Goal: Complete application form

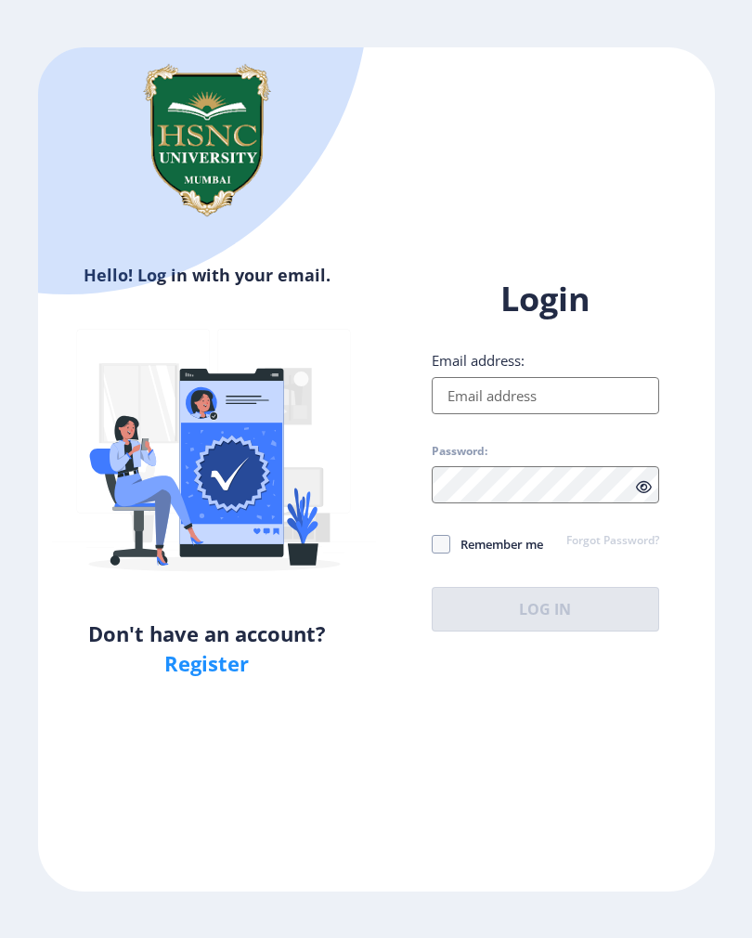
type input "[EMAIL_ADDRESS][DOMAIN_NAME]"
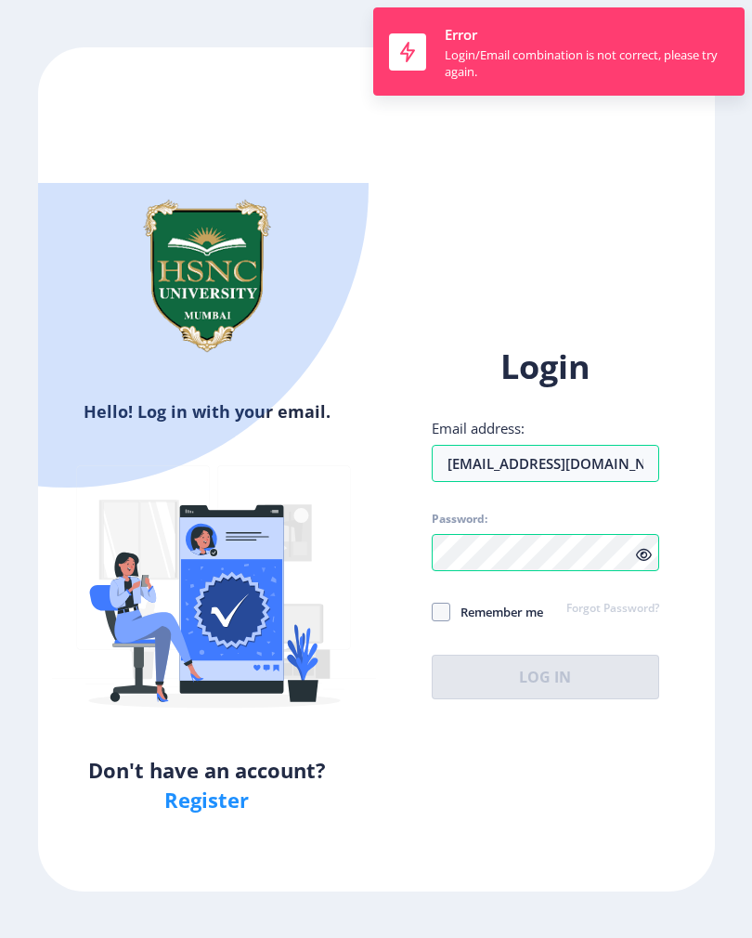
click at [453, 561] on div "Login Email address: [EMAIL_ADDRESS][DOMAIN_NAME] Password: Remember me Forgot …" at bounding box center [545, 521] width 227 height 355
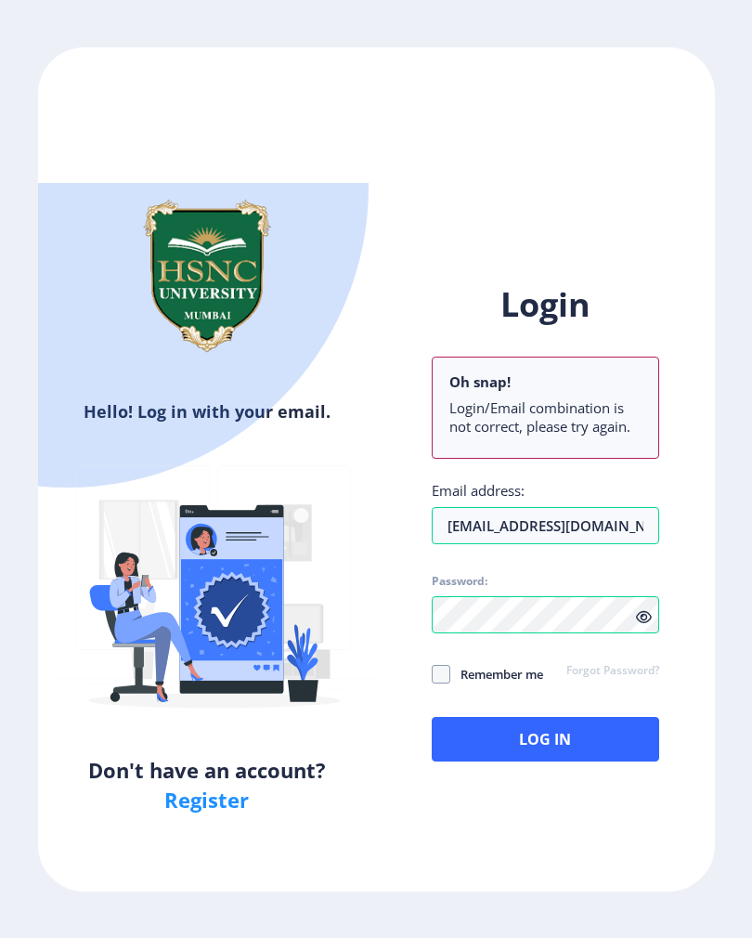
click at [188, 785] on link "Register" at bounding box center [206, 799] width 84 height 28
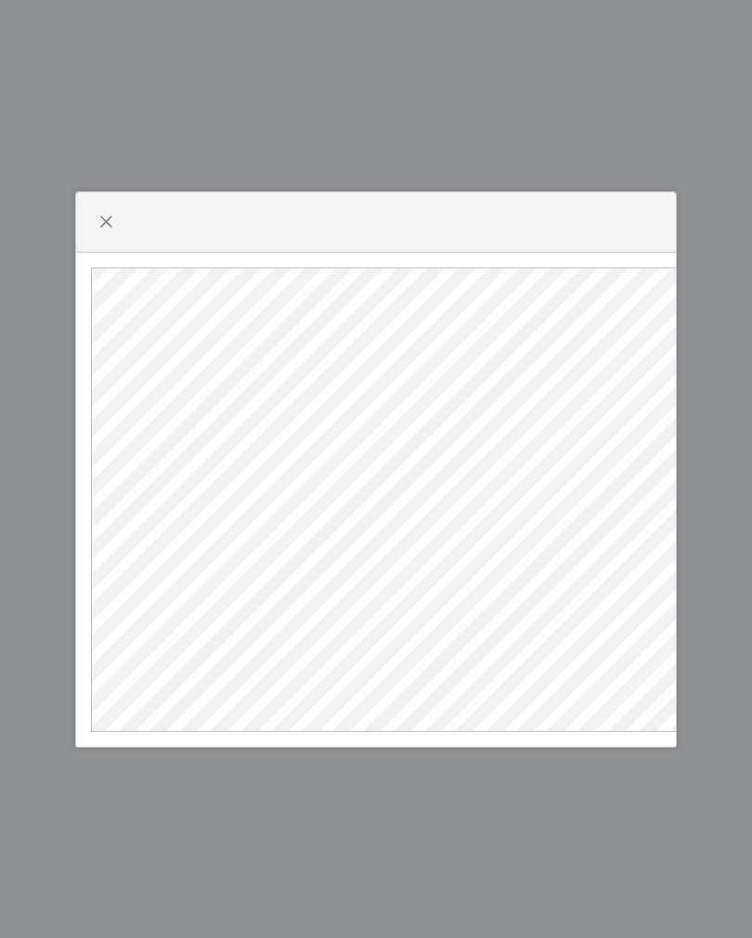
scroll to position [0, -3]
click at [117, 224] on button "button" at bounding box center [106, 222] width 30 height 30
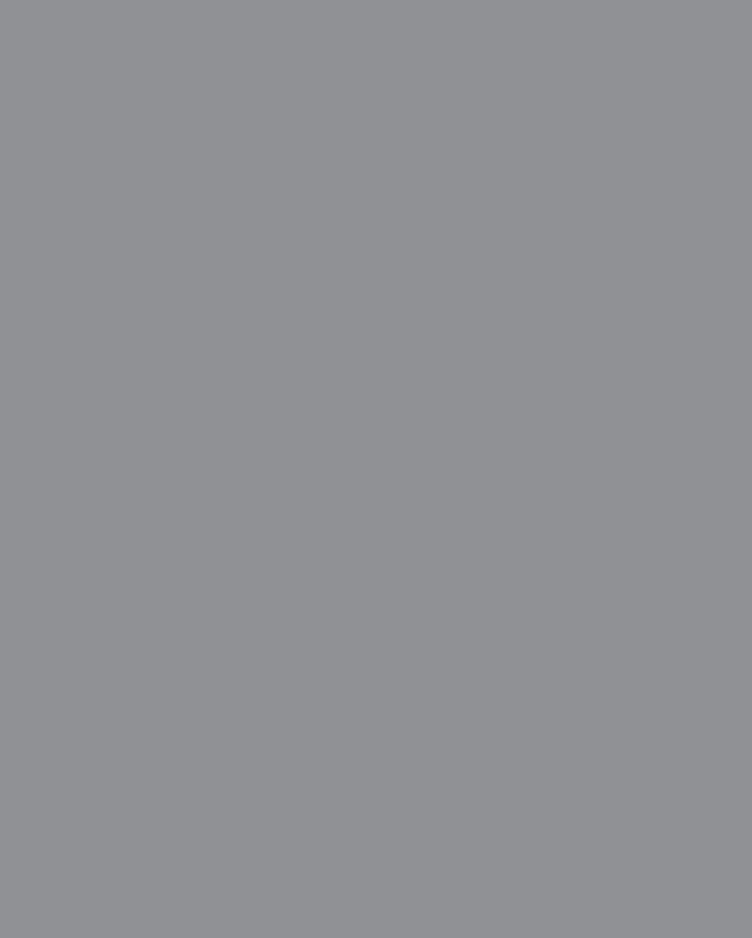
select select
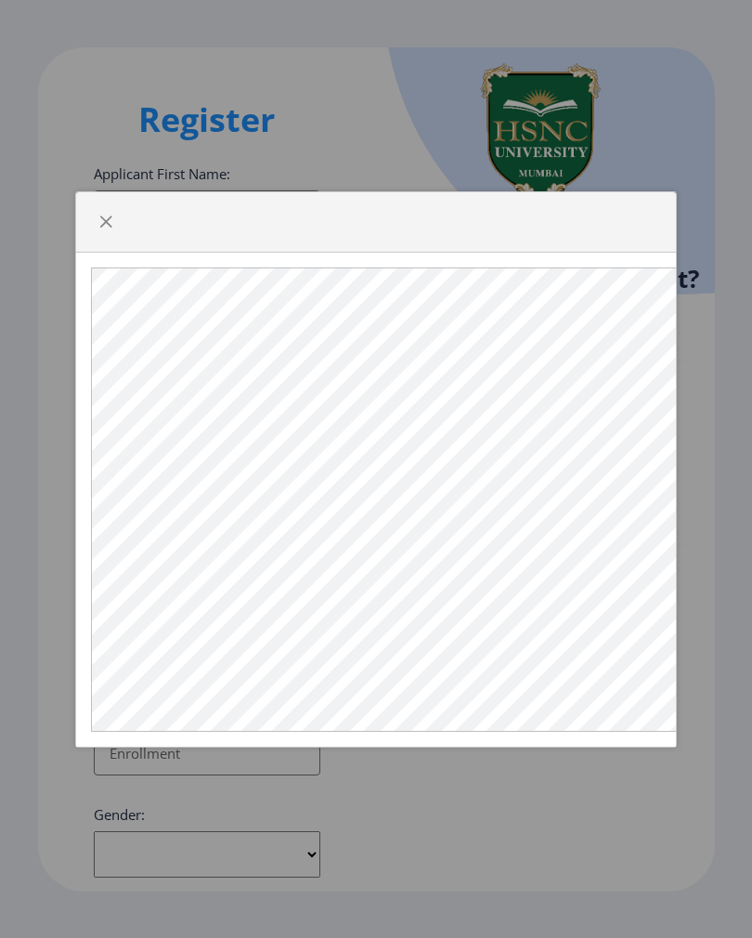
scroll to position [0, 0]
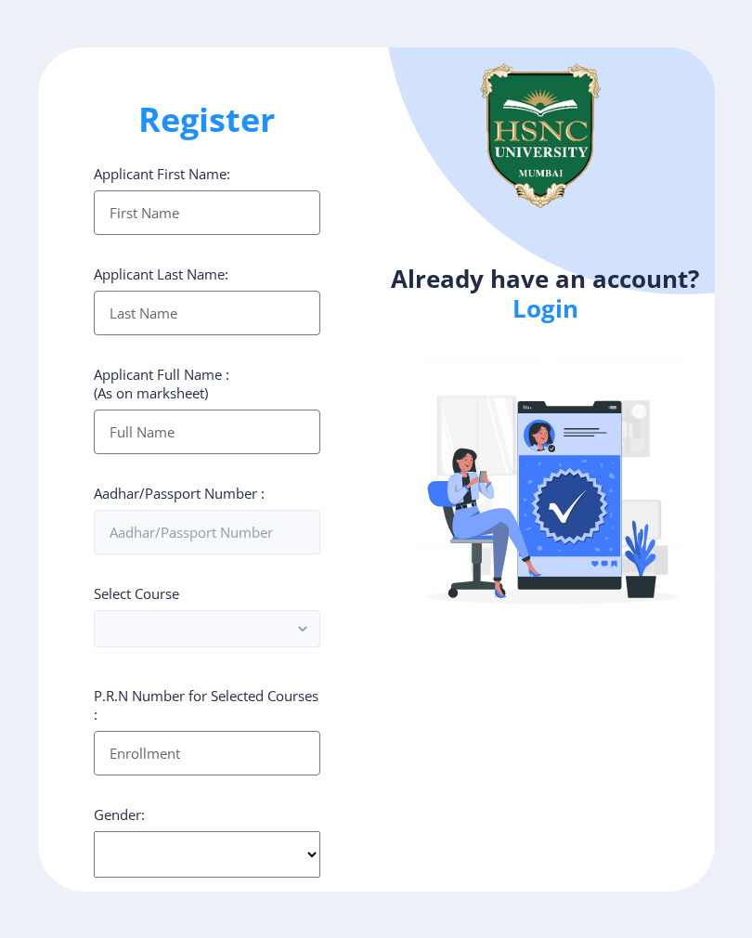
click at [270, 219] on input "Applicant First Name:" at bounding box center [207, 212] width 227 height 45
type input "[PERSON_NAME]"
click at [228, 323] on input "Applicant First Name:" at bounding box center [207, 313] width 227 height 45
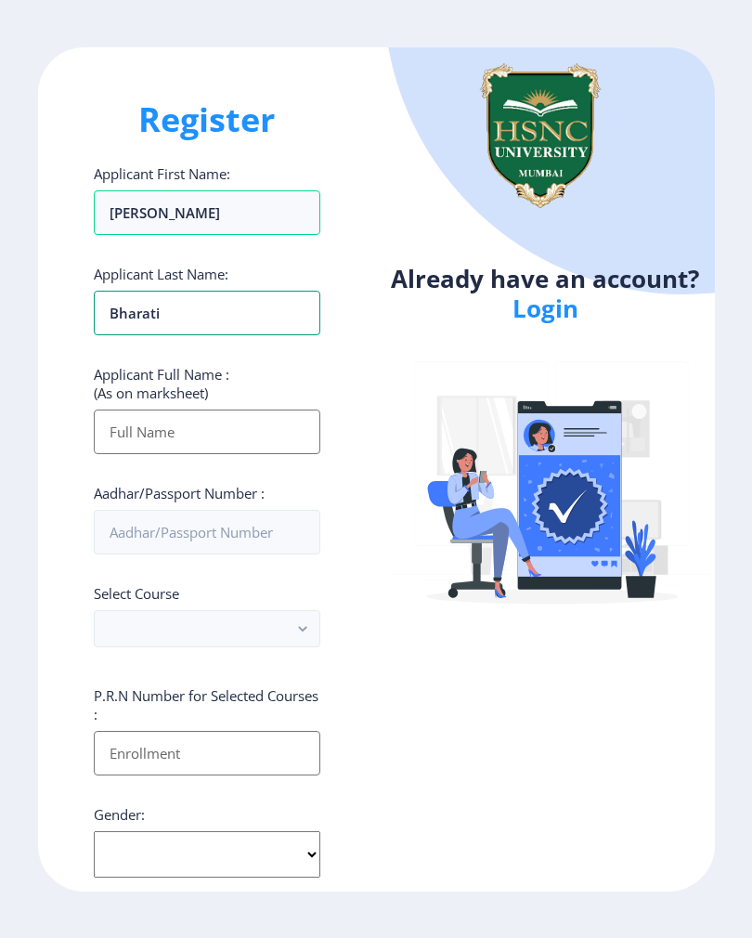
type input "Bharati"
click at [236, 424] on input "Applicant First Name:" at bounding box center [207, 431] width 227 height 45
type input "Harshita Bharati"
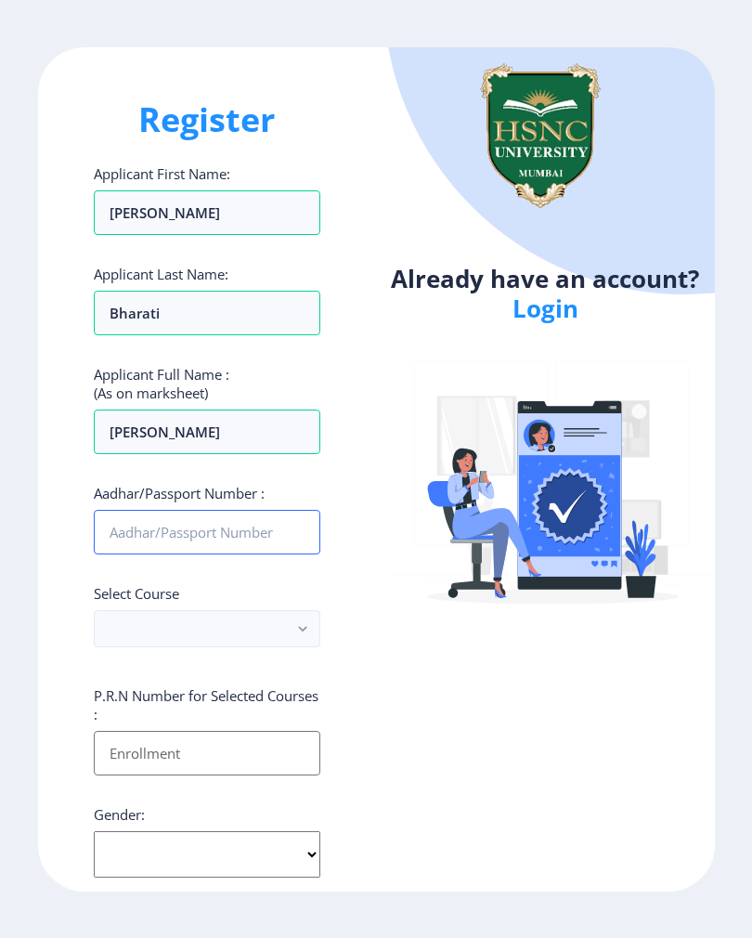
click at [248, 533] on input "Aadhar/Passport Number :" at bounding box center [207, 532] width 227 height 45
click at [231, 548] on input "Aadhar/Passport Number :" at bounding box center [207, 532] width 227 height 45
paste input "347233270614"
type input "347233270614"
click at [294, 636] on rect "button" at bounding box center [302, 627] width 21 height 21
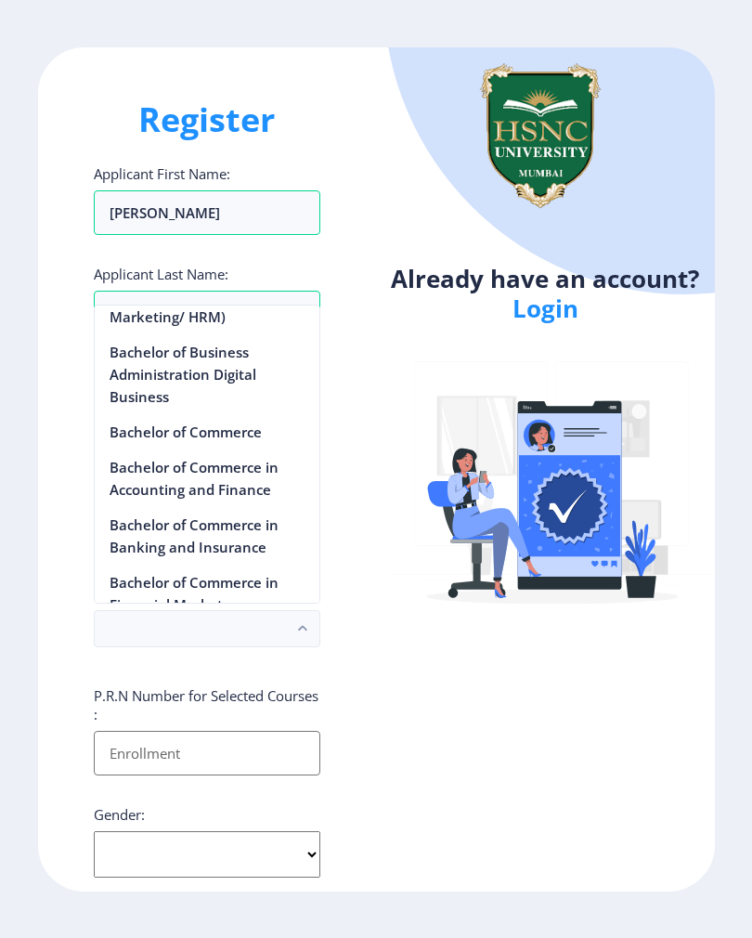
scroll to position [648, 0]
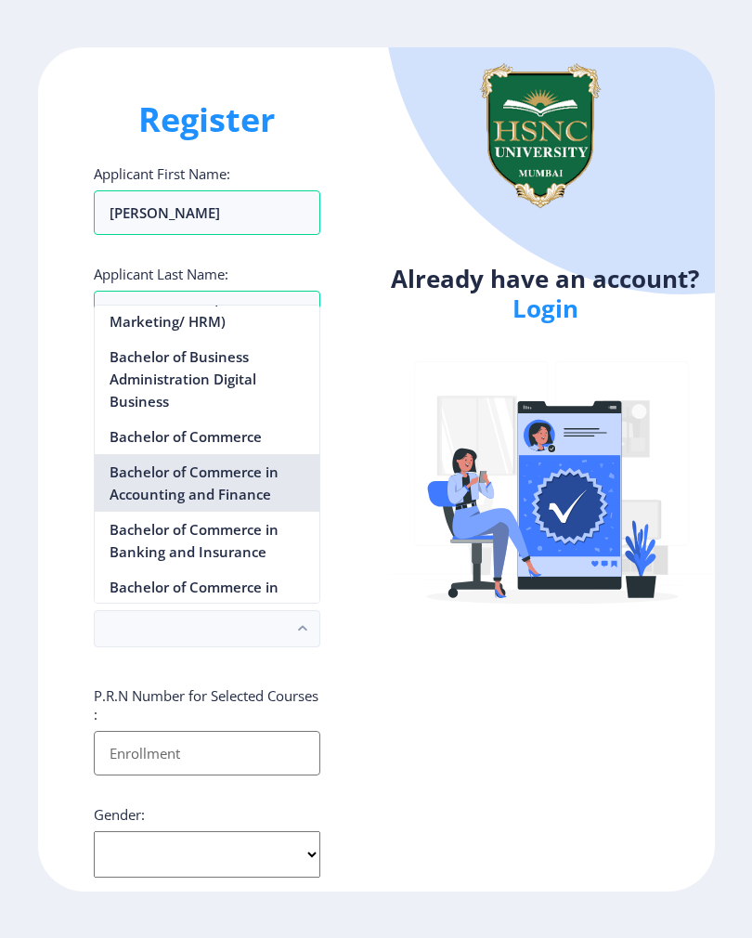
click at [261, 472] on nb-option "Bachelor of Commerce in Accounting and Finance" at bounding box center [208, 483] width 226 height 58
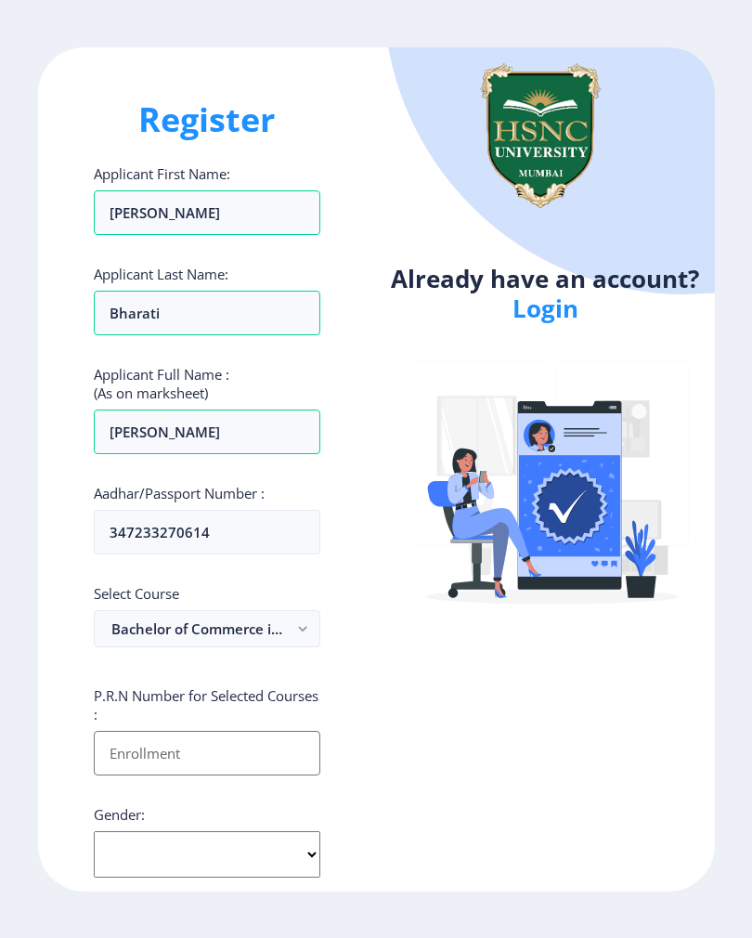
click at [259, 756] on input "Applicant First Name:" at bounding box center [207, 753] width 227 height 45
click at [183, 753] on input "Applicant First Name:" at bounding box center [207, 753] width 227 height 45
paste input "2022230110090080"
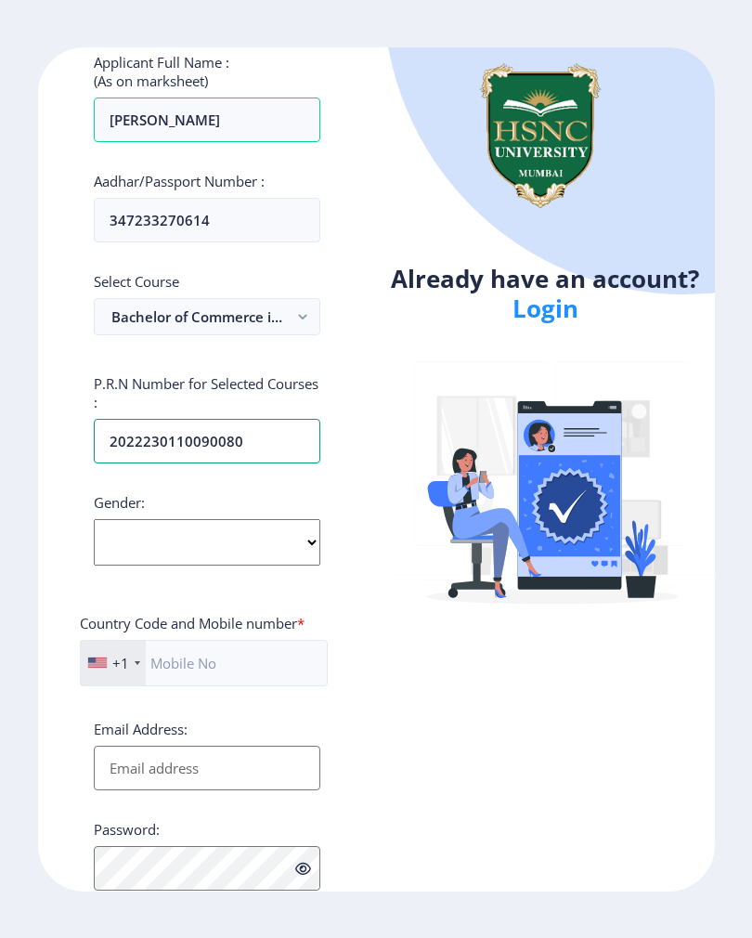
scroll to position [353, 0]
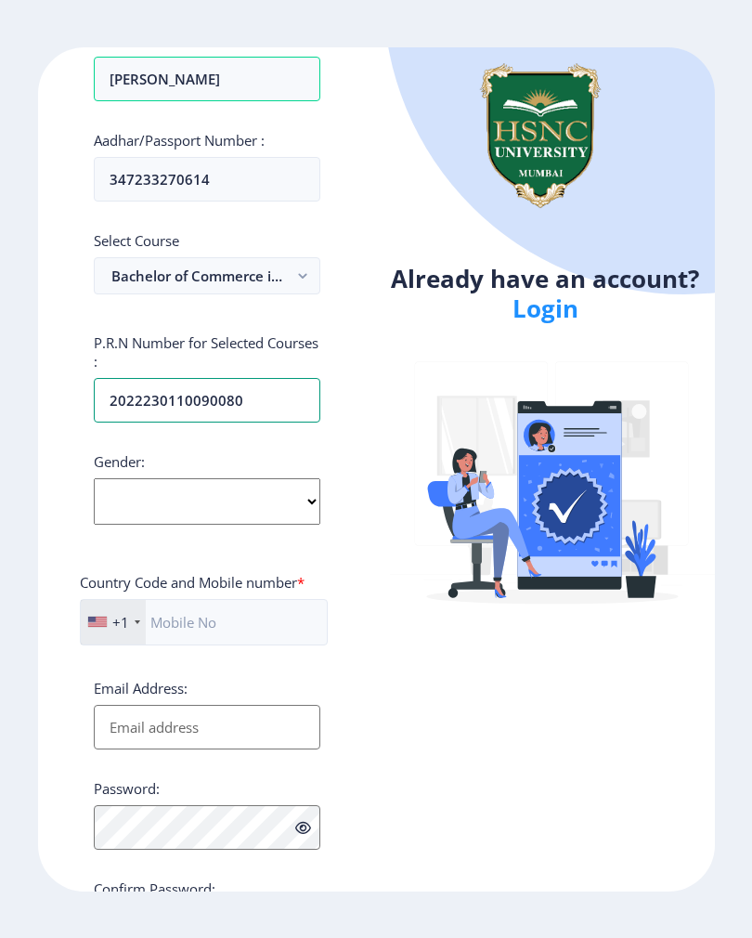
type input "2022230110090080"
click at [236, 524] on select "Select Gender Male Female Other" at bounding box center [207, 501] width 227 height 46
select select "Female"
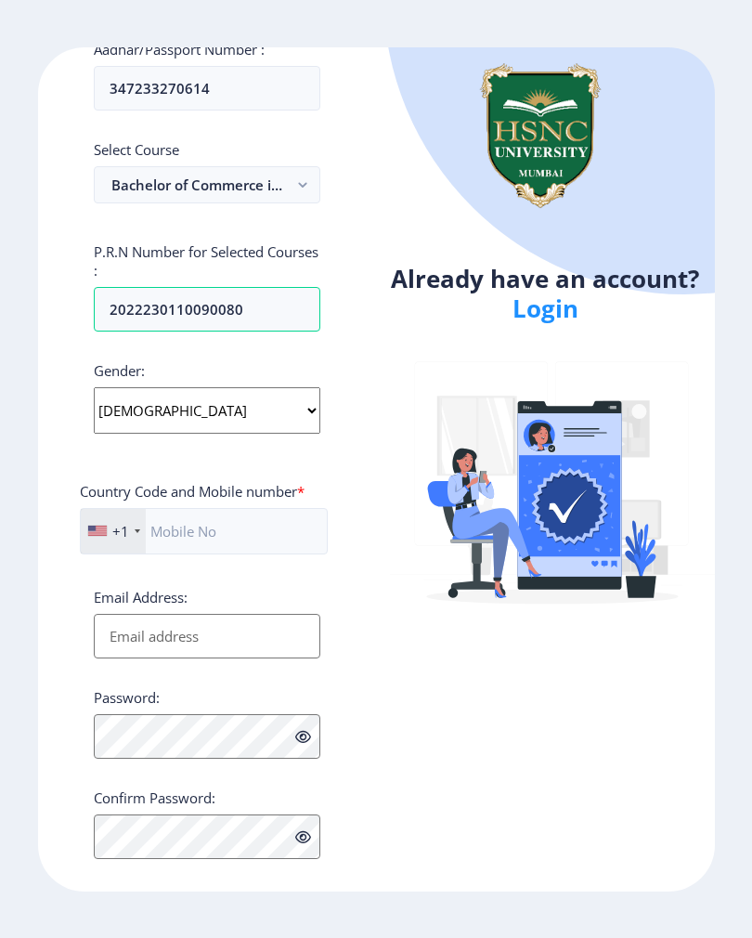
scroll to position [443, 0]
click at [123, 544] on div "+1" at bounding box center [113, 532] width 65 height 45
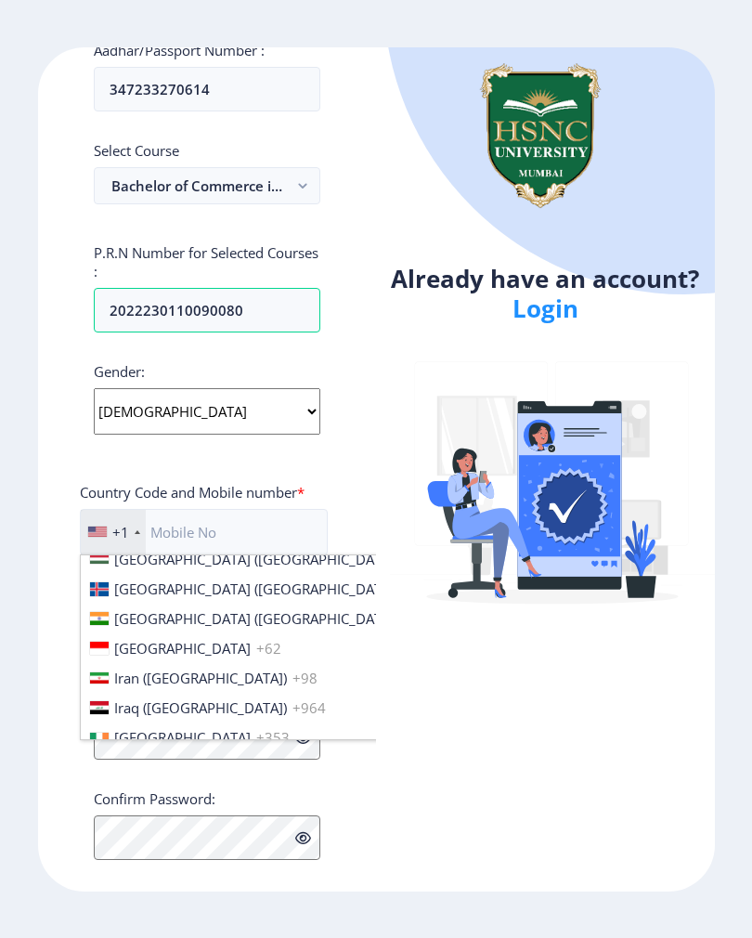
scroll to position [2890, 0]
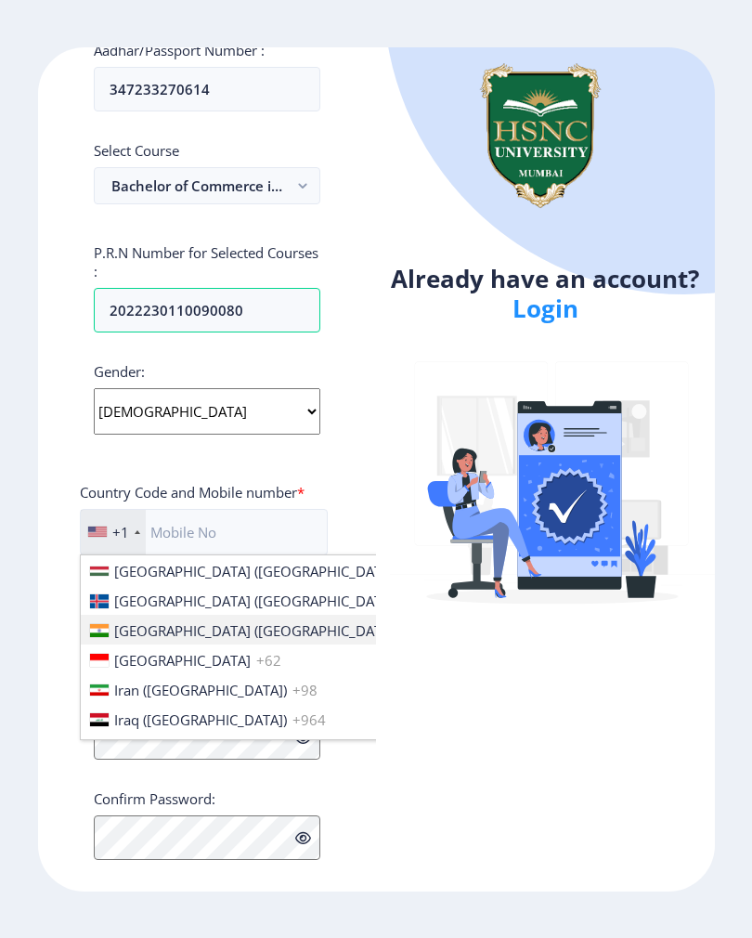
click at [188, 631] on li "India (भारत) +91" at bounding box center [375, 630] width 588 height 30
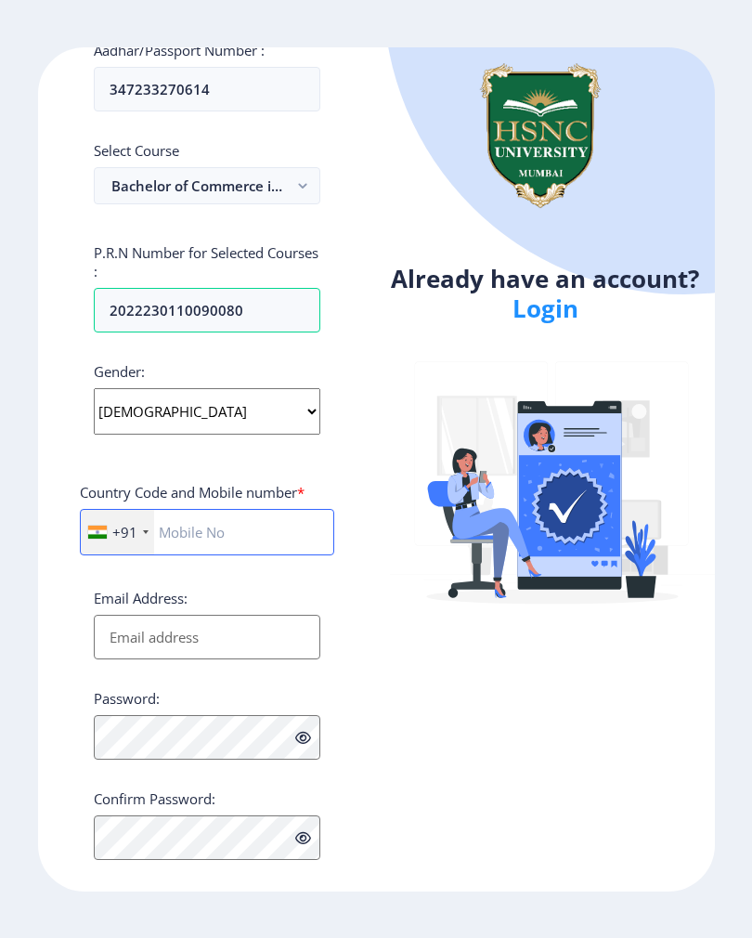
click at [240, 539] on input "text" at bounding box center [207, 532] width 255 height 46
type input "9399746068"
click at [260, 627] on input "Email Address:" at bounding box center [207, 637] width 227 height 45
type input "[EMAIL_ADDRESS][DOMAIN_NAME]"
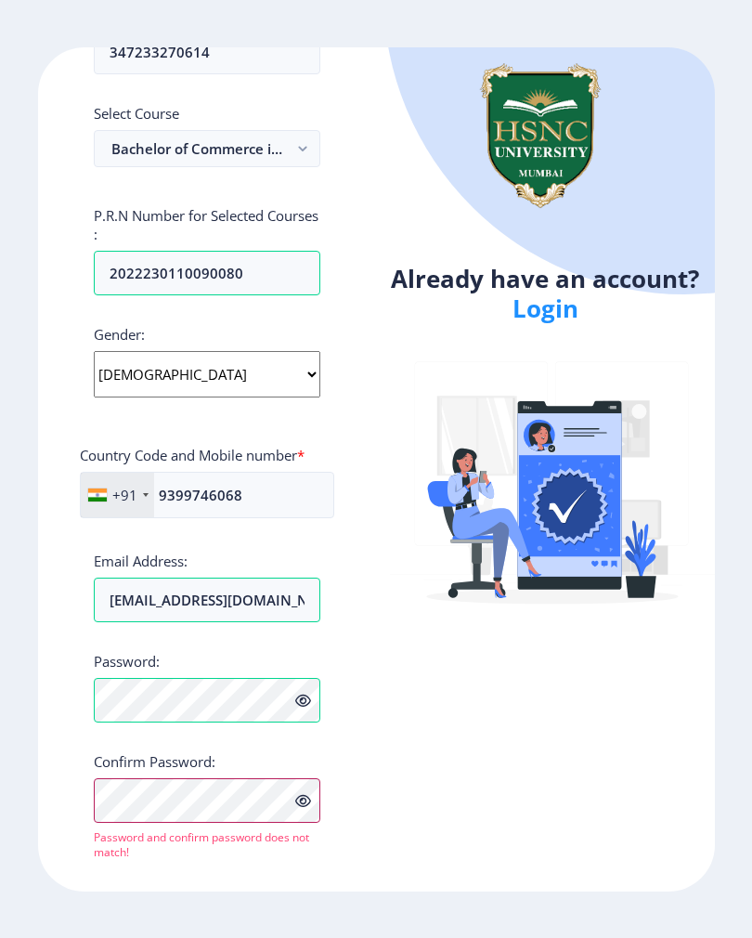
scroll to position [463, 0]
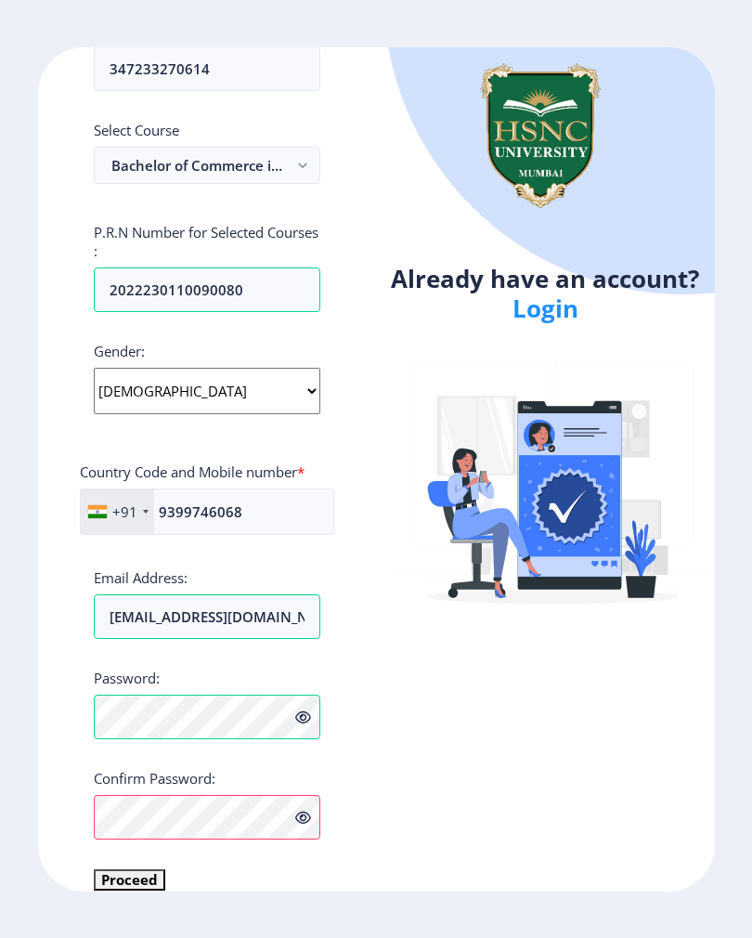
click at [160, 875] on button "Proceed" at bounding box center [129, 879] width 71 height 21
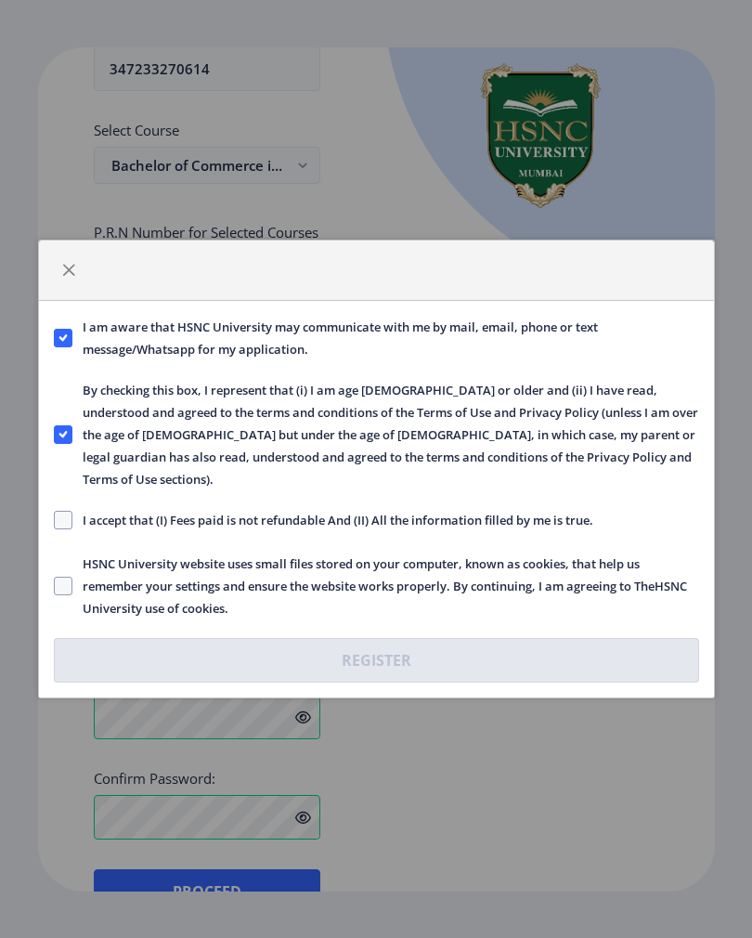
click at [75, 566] on span "HSNC University website uses small files stored on your computer, known as cook…" at bounding box center [385, 585] width 627 height 67
click at [55, 586] on input "HSNC University website uses small files stored on your computer, known as cook…" at bounding box center [54, 586] width 1 height 1
checkbox input "true"
click at [66, 520] on label "I accept that (I) Fees paid is not refundable And (II) All the information fill…" at bounding box center [323, 520] width 539 height 22
click at [55, 520] on input "I accept that (I) Fees paid is not refundable And (II) All the information fill…" at bounding box center [54, 520] width 1 height 1
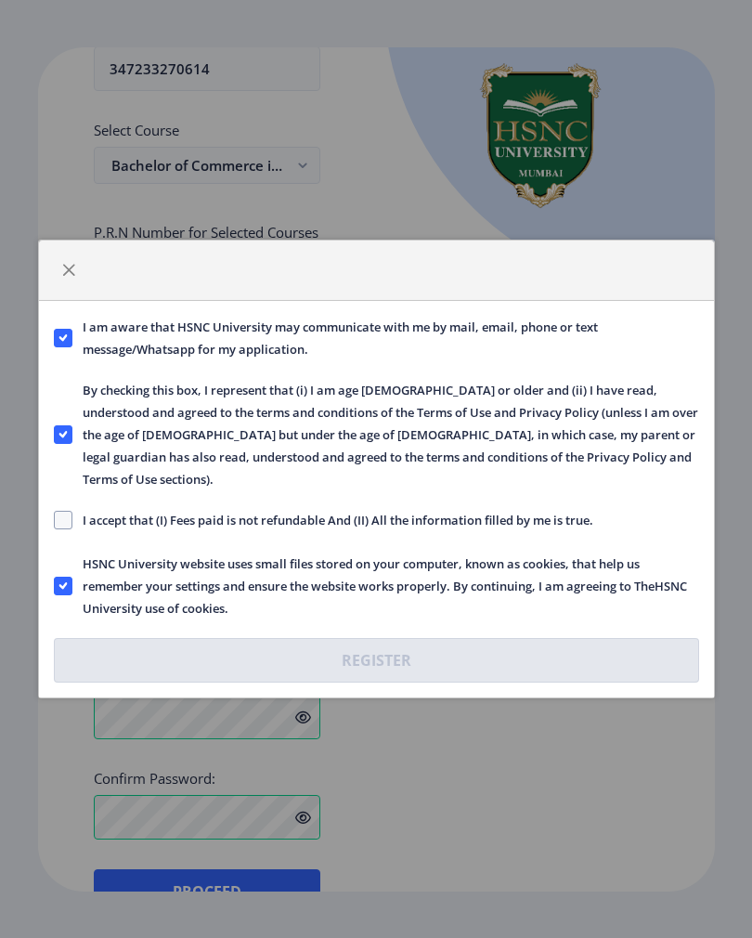
checkbox input "true"
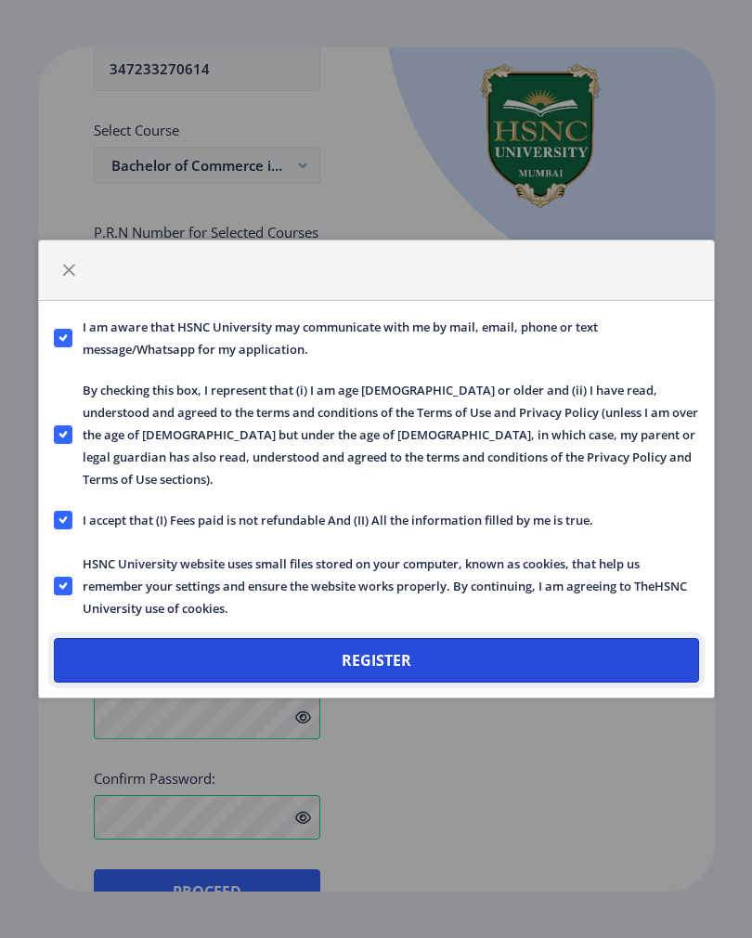
click at [226, 655] on button "Register" at bounding box center [376, 660] width 645 height 45
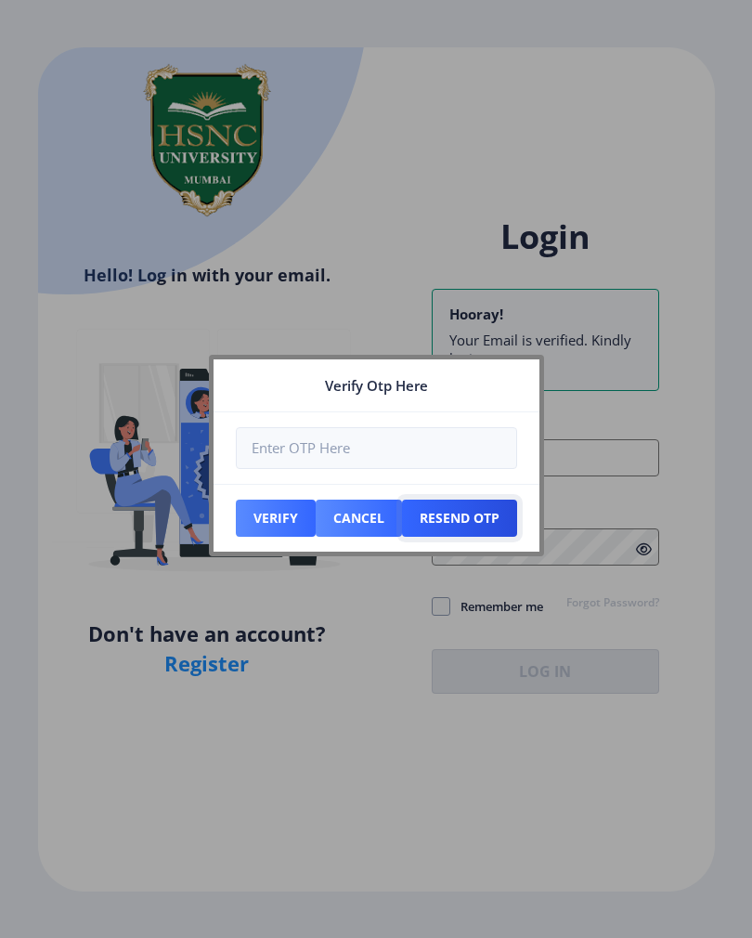
click at [471, 519] on button "Resend Otp" at bounding box center [459, 517] width 115 height 37
click at [470, 499] on button "Resend Otp" at bounding box center [459, 517] width 115 height 37
click at [474, 510] on button "Resend Otp" at bounding box center [459, 517] width 115 height 37
click at [467, 520] on button "Resend Otp" at bounding box center [459, 517] width 115 height 37
click at [474, 516] on button "Resend Otp" at bounding box center [459, 517] width 115 height 37
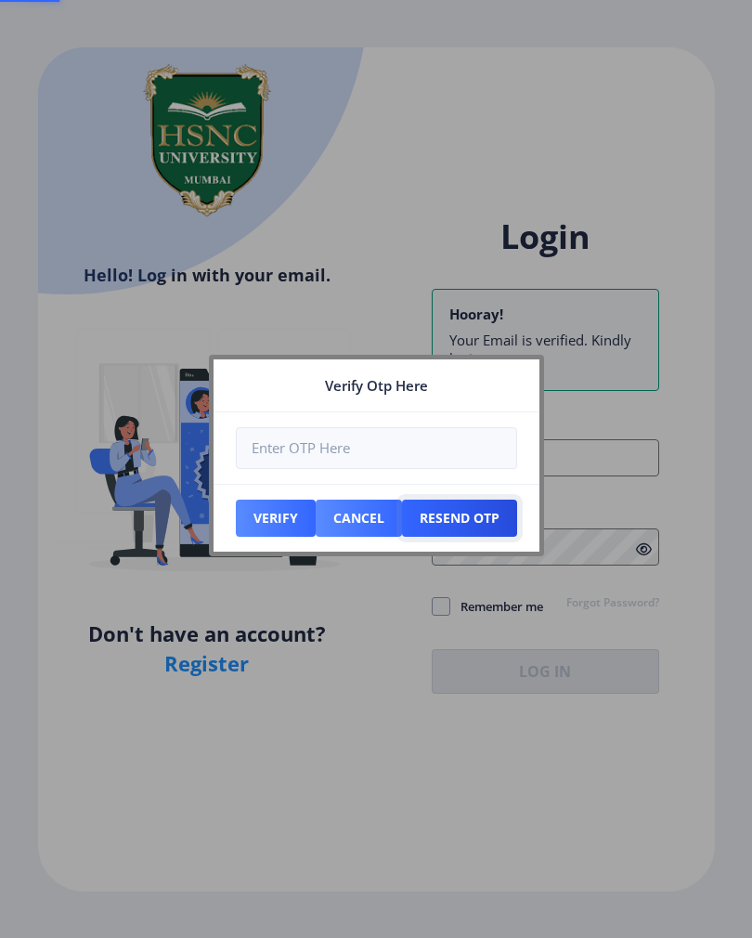
click at [476, 512] on button "Resend Otp" at bounding box center [459, 517] width 115 height 37
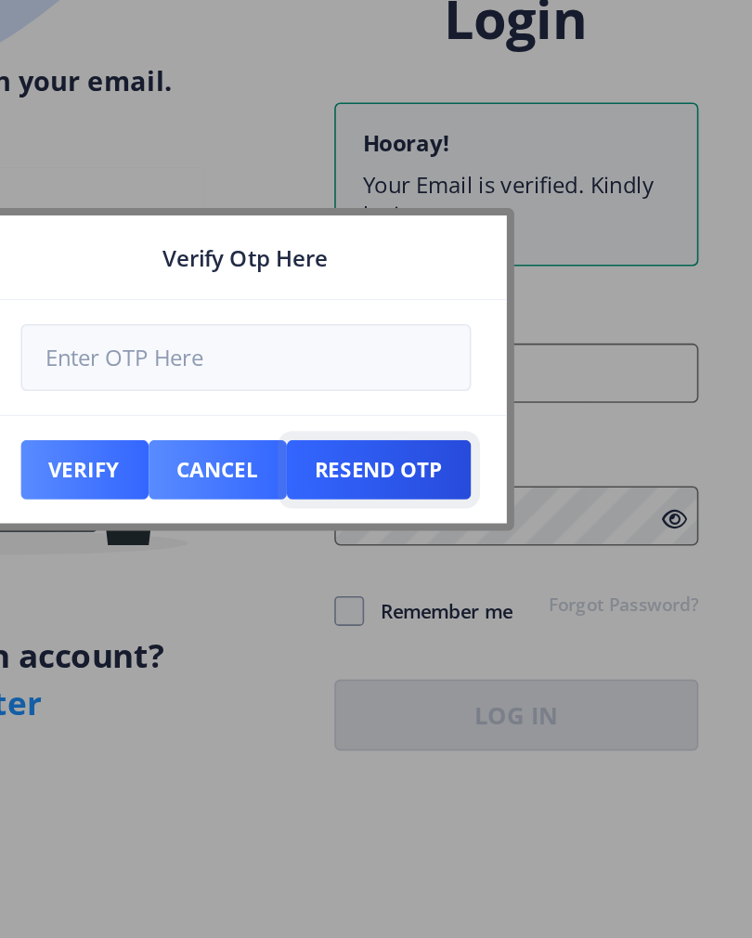
click at [402, 499] on button "Resend Otp" at bounding box center [459, 517] width 115 height 37
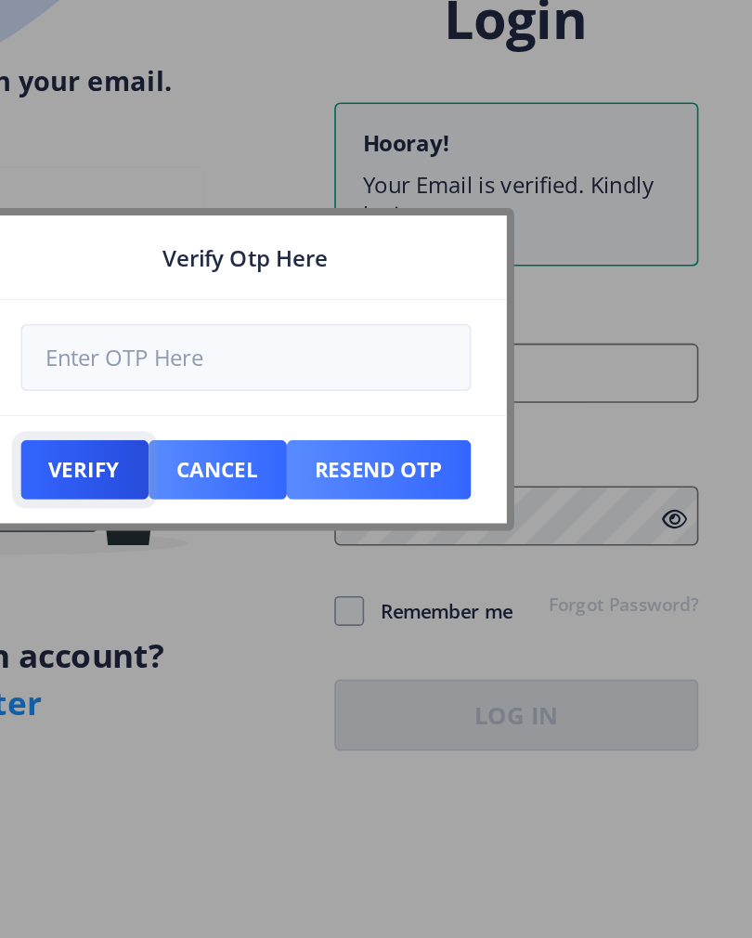
click at [236, 499] on button "Verify" at bounding box center [276, 517] width 80 height 37
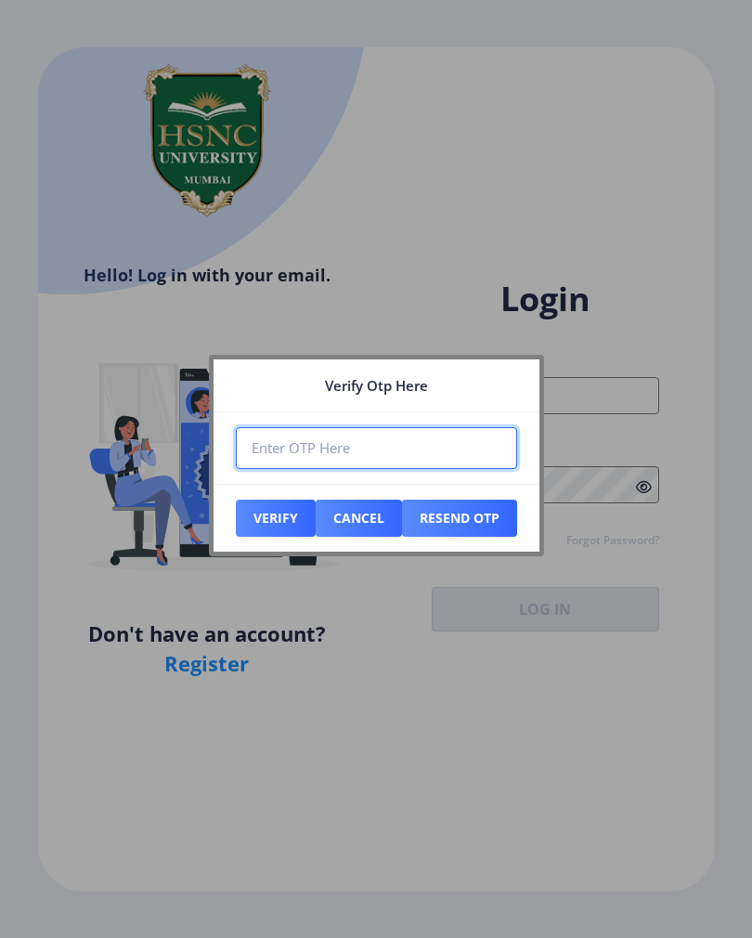
click at [402, 463] on input "number" at bounding box center [376, 448] width 281 height 42
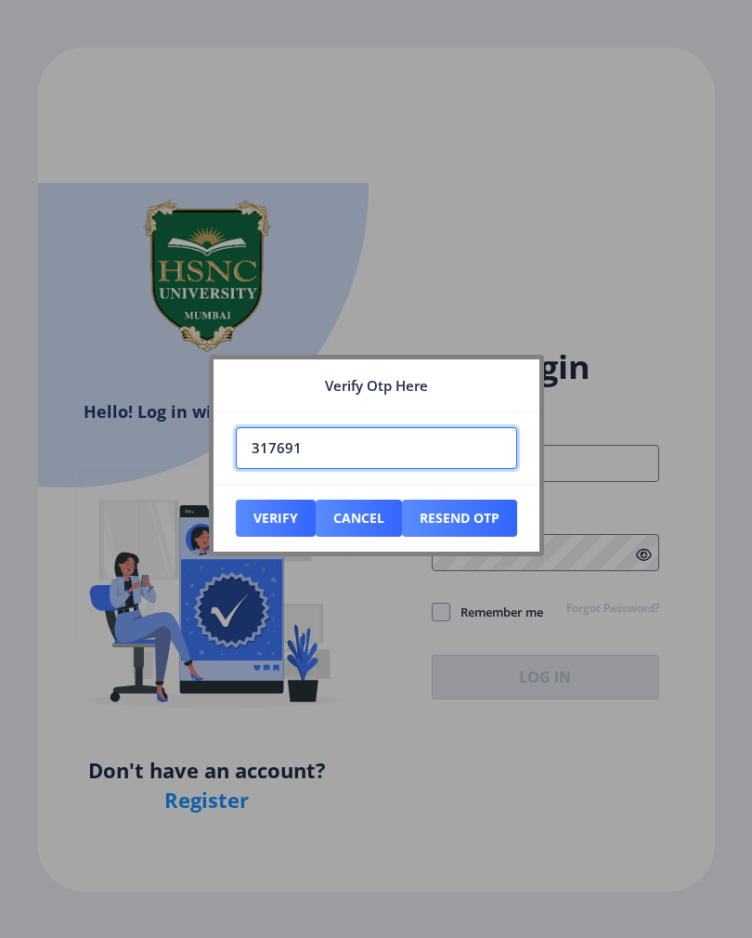
type input "317691"
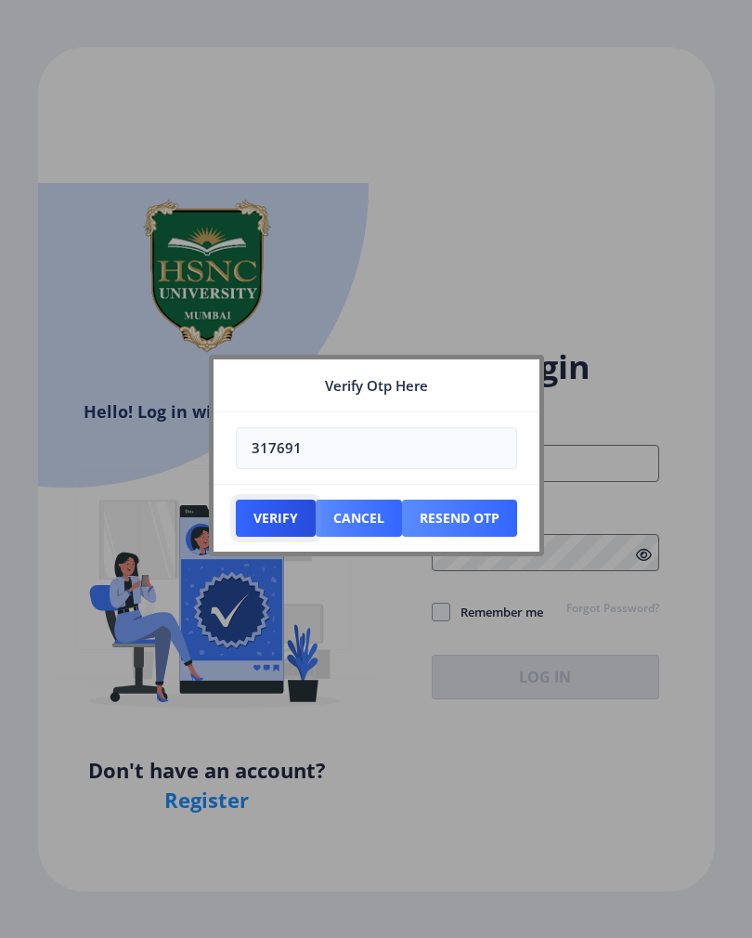
click at [274, 529] on button "Verify" at bounding box center [276, 517] width 80 height 37
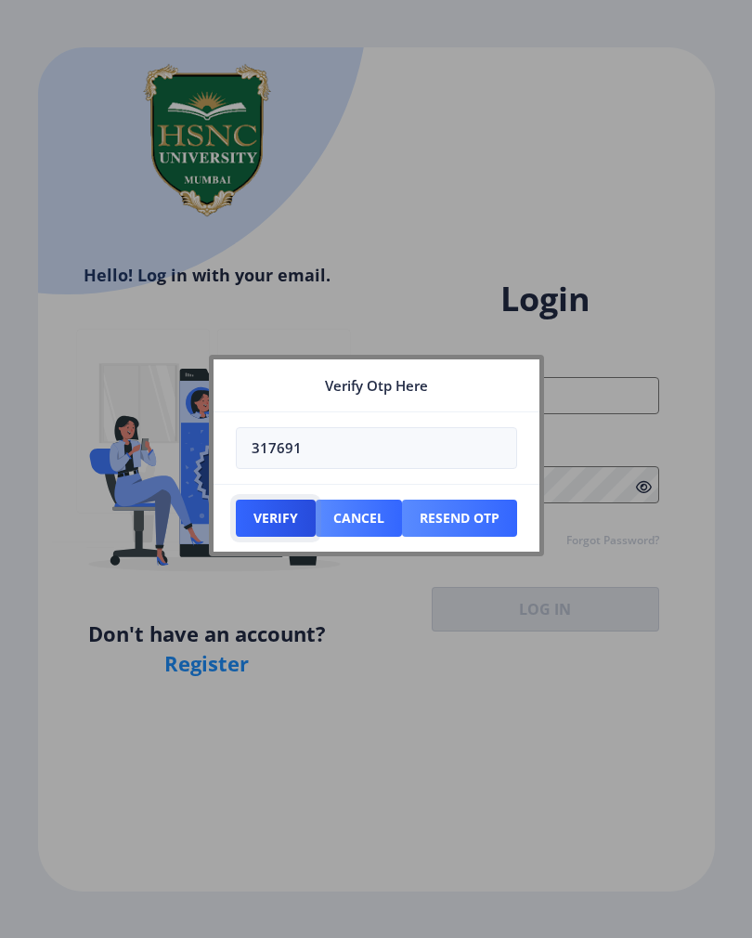
click at [262, 529] on button "Verify" at bounding box center [276, 517] width 80 height 37
click at [278, 529] on button "Verify" at bounding box center [276, 517] width 80 height 37
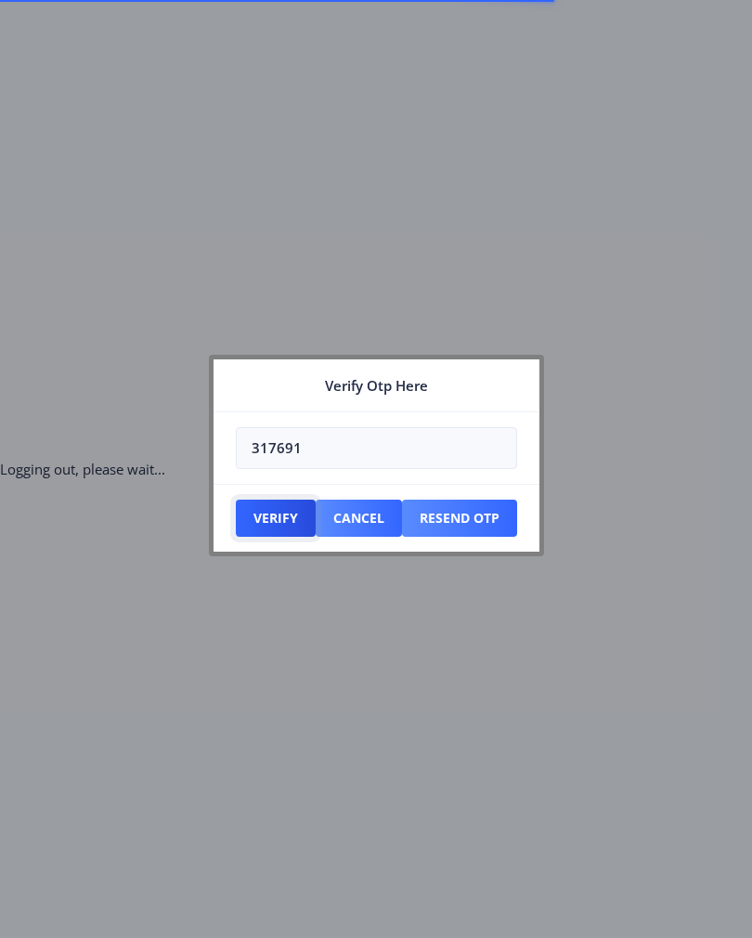
click at [257, 525] on button "Verify" at bounding box center [276, 517] width 80 height 37
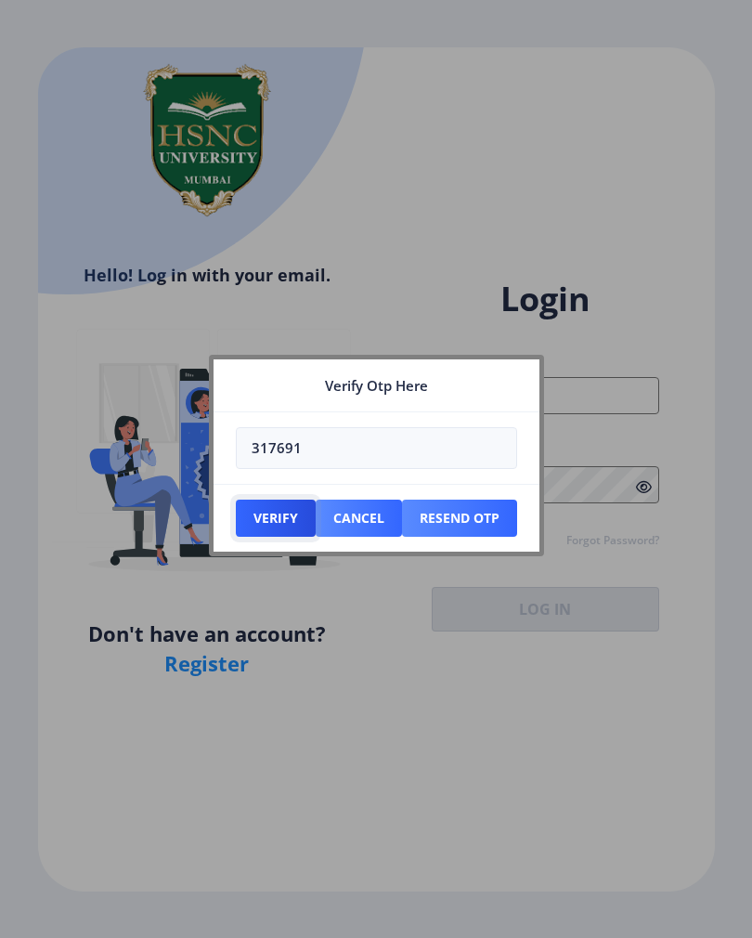
click at [264, 509] on button "Verify" at bounding box center [276, 517] width 80 height 37
click at [283, 520] on button "Verify" at bounding box center [276, 517] width 80 height 37
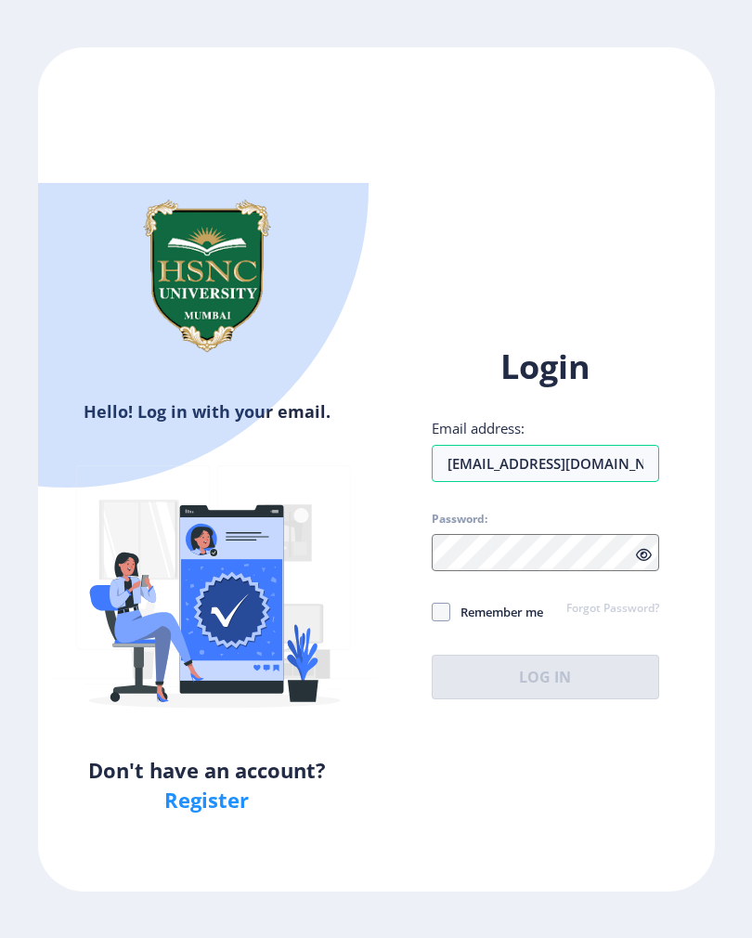
type input "[EMAIL_ADDRESS][DOMAIN_NAME]"
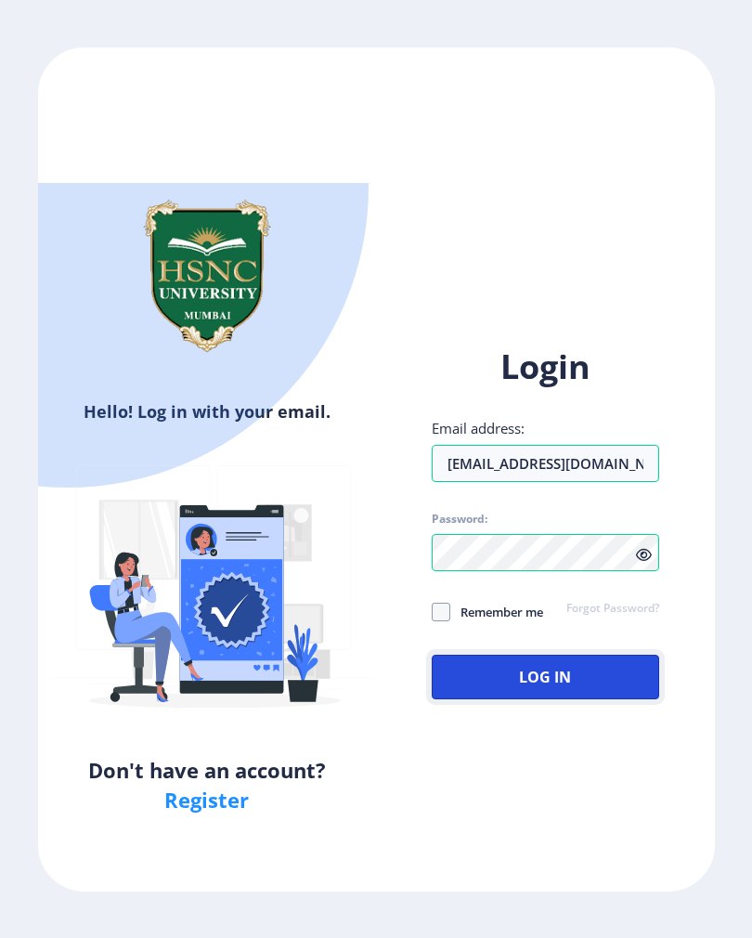
click at [583, 655] on button "Log In" at bounding box center [545, 677] width 227 height 45
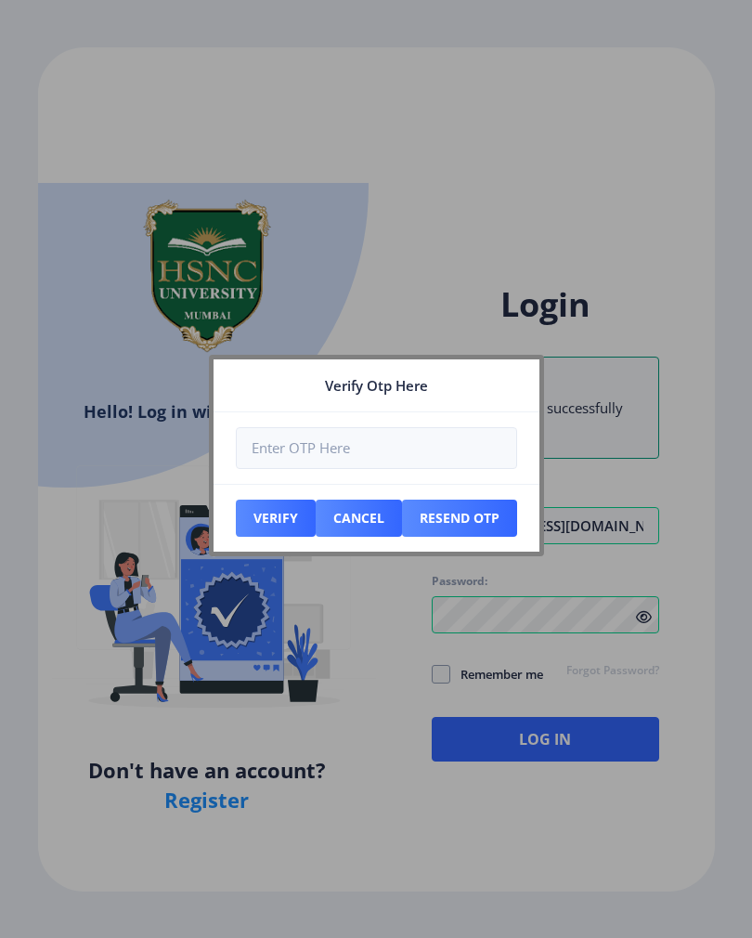
click at [407, 457] on input "number" at bounding box center [376, 448] width 281 height 42
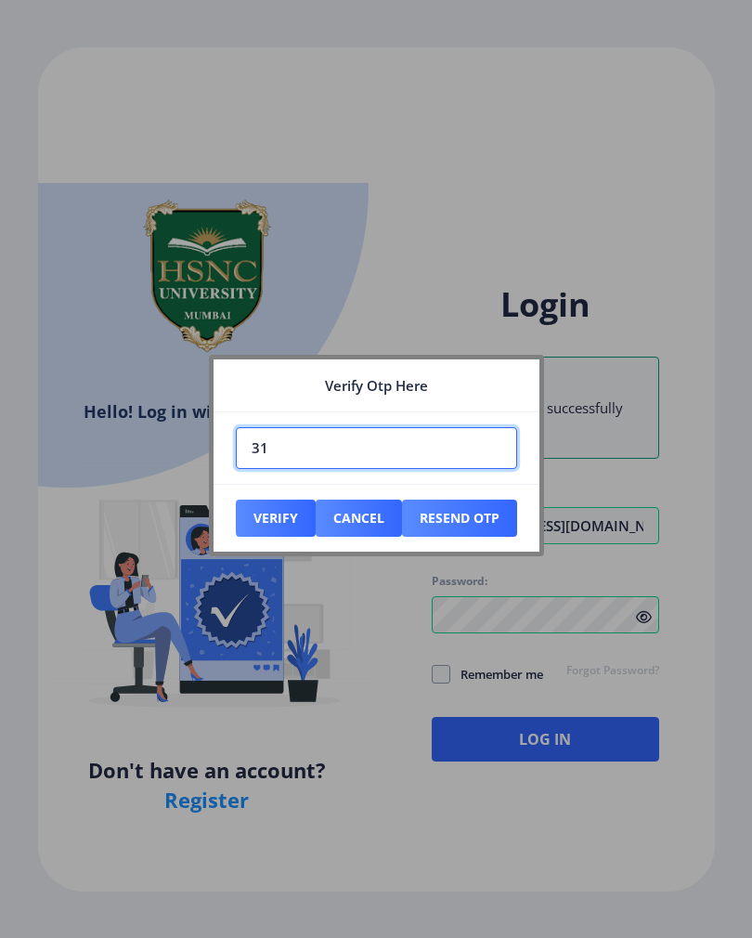
type input "3"
type input "101711"
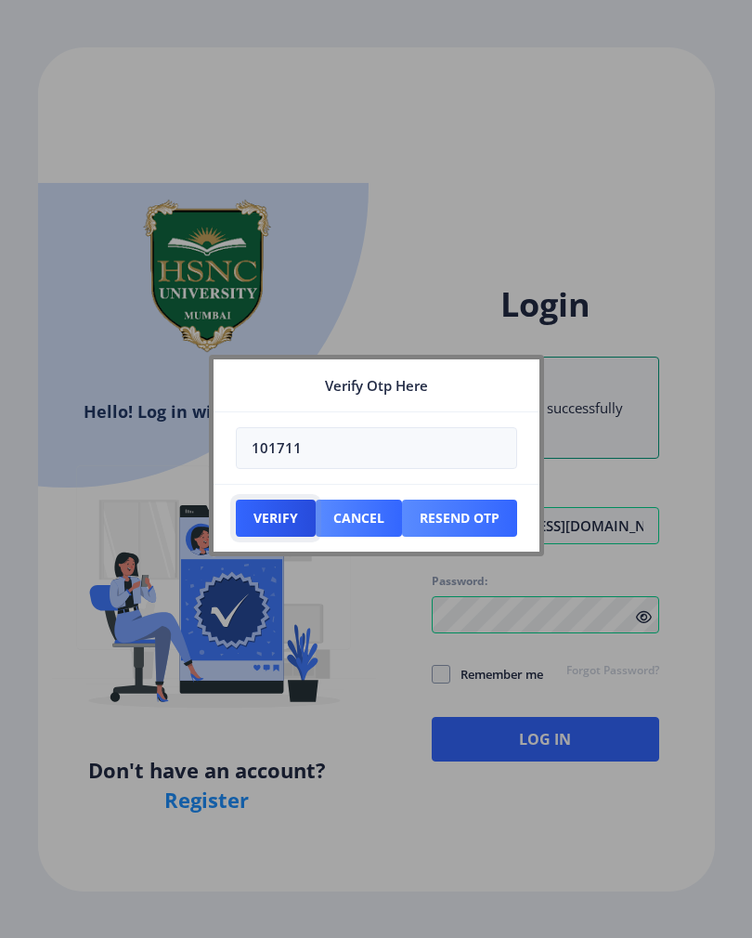
click at [277, 525] on button "Verify" at bounding box center [276, 517] width 80 height 37
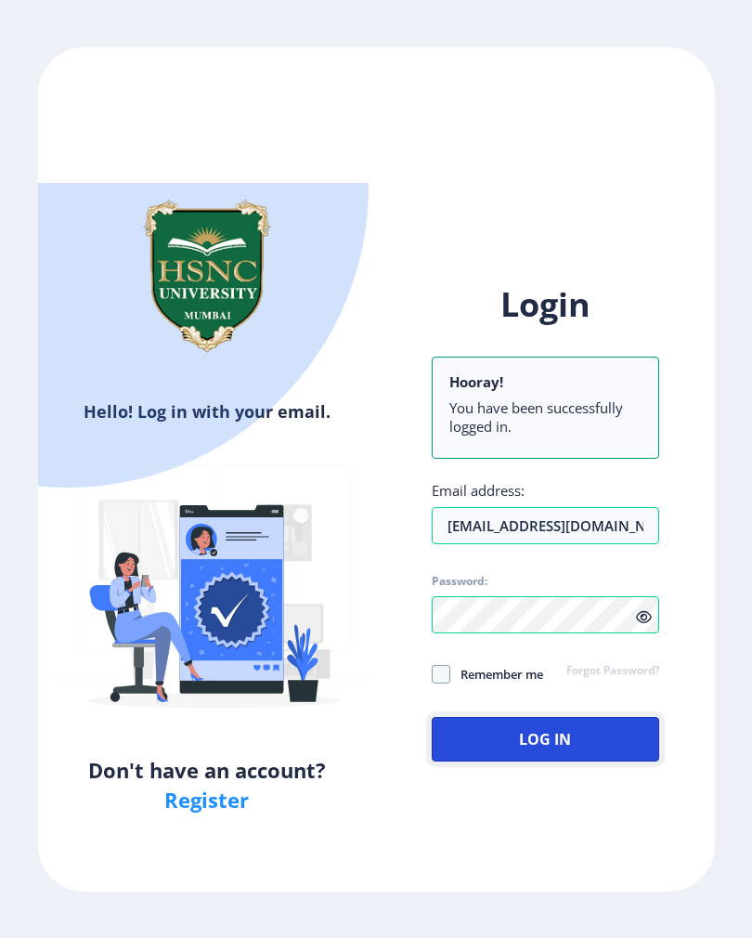
click at [531, 717] on button "Log In" at bounding box center [545, 739] width 227 height 45
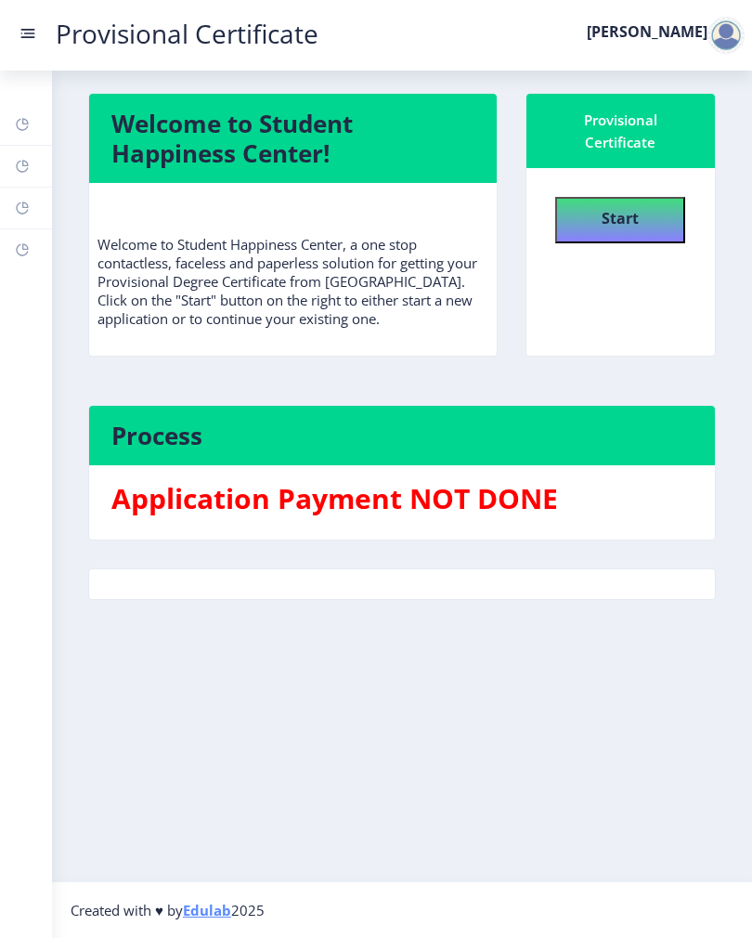
click at [234, 493] on h3 "Application Payment NOT DONE" at bounding box center [401, 498] width 581 height 37
click at [227, 492] on h3 "Application Payment NOT DONE" at bounding box center [401, 498] width 581 height 37
click at [32, 35] on rect at bounding box center [28, 33] width 19 height 19
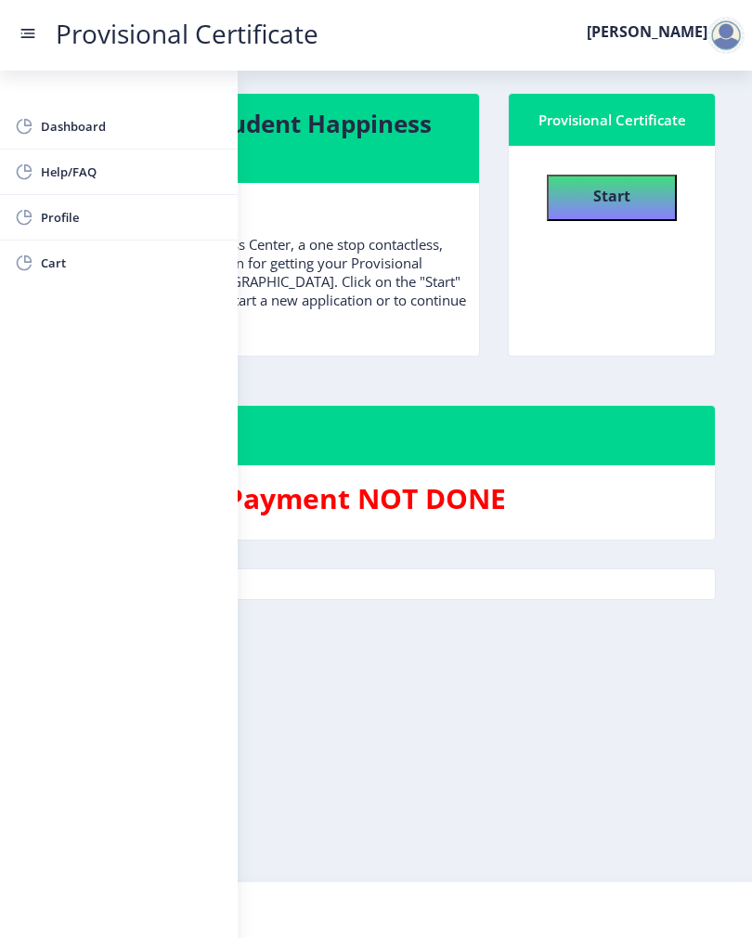
click at [294, 493] on h3 "Application Payment NOT DONE" at bounding box center [375, 498] width 633 height 37
click at [274, 522] on div "Application Payment NOT DONE" at bounding box center [375, 502] width 661 height 45
click at [45, 127] on span "Dashboard" at bounding box center [132, 126] width 182 height 22
click at [555, 329] on nb-card-body "Start" at bounding box center [612, 251] width 206 height 210
click at [357, 334] on div "Welcome to Student Happiness Center, a one stop contactless, faceless and paper…" at bounding box center [257, 270] width 425 height 145
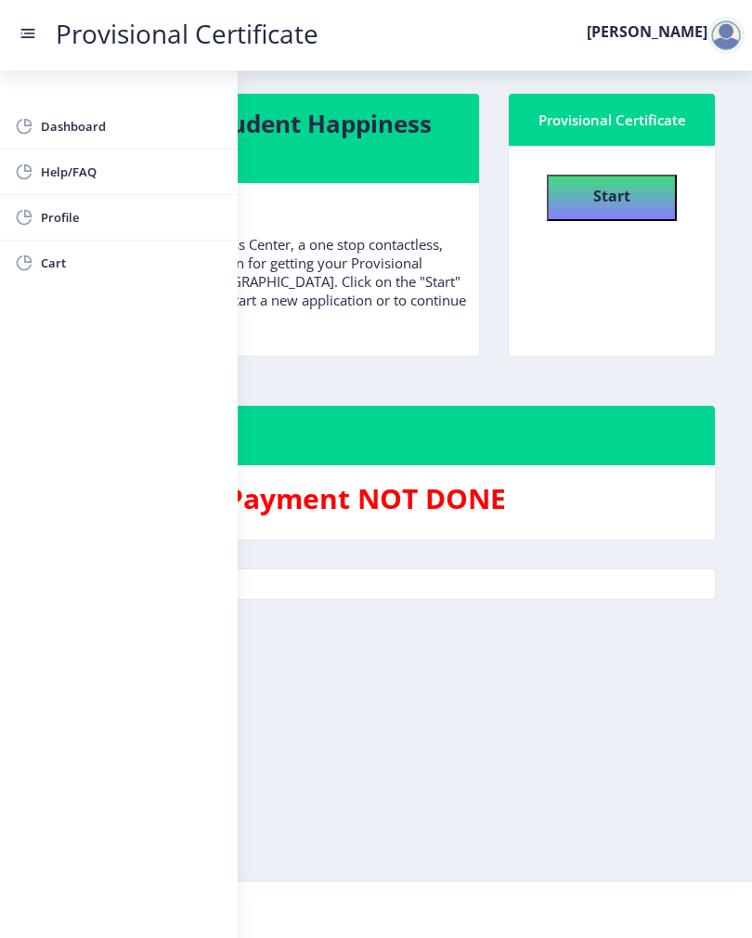
click at [42, 37] on link "Provisional Certificate" at bounding box center [187, 33] width 300 height 19
click at [31, 38] on rect at bounding box center [28, 37] width 14 height 2
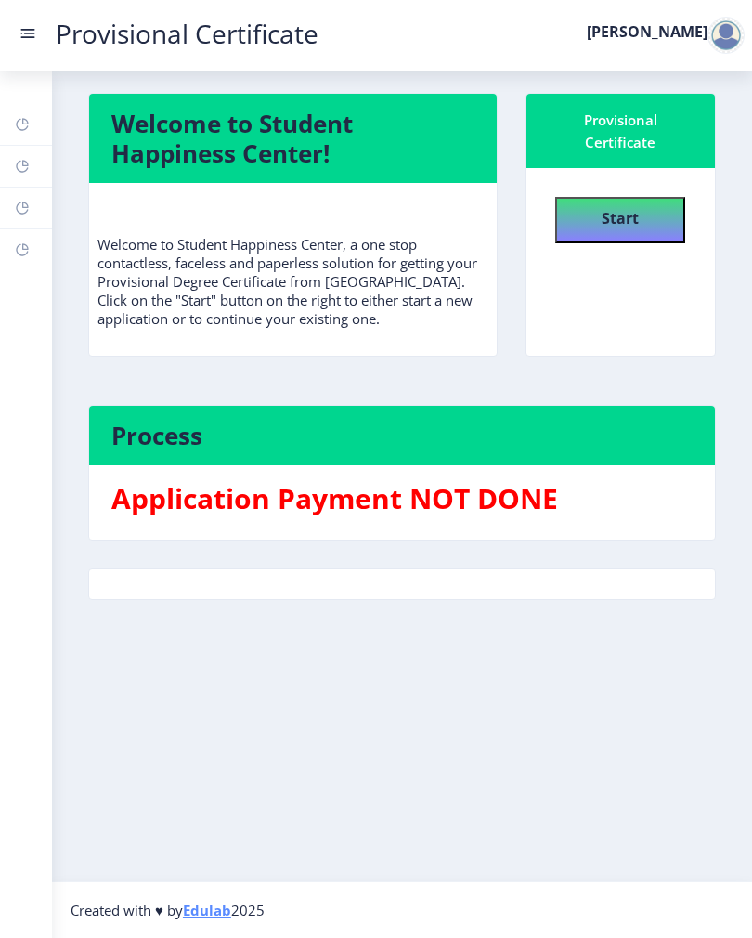
click at [600, 222] on button "Start" at bounding box center [620, 220] width 130 height 46
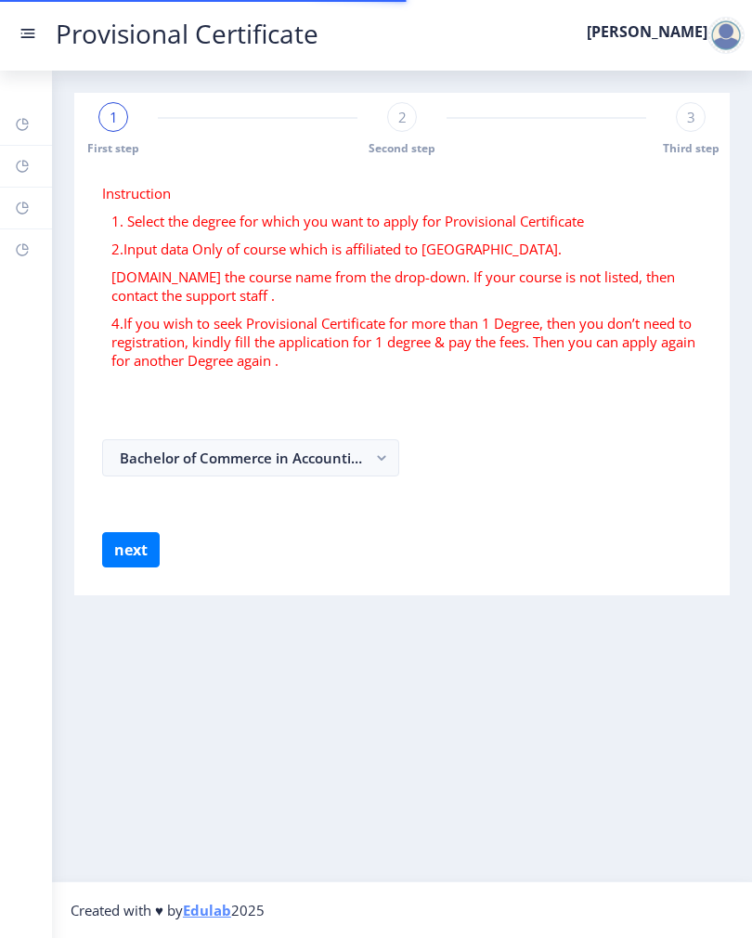
select select
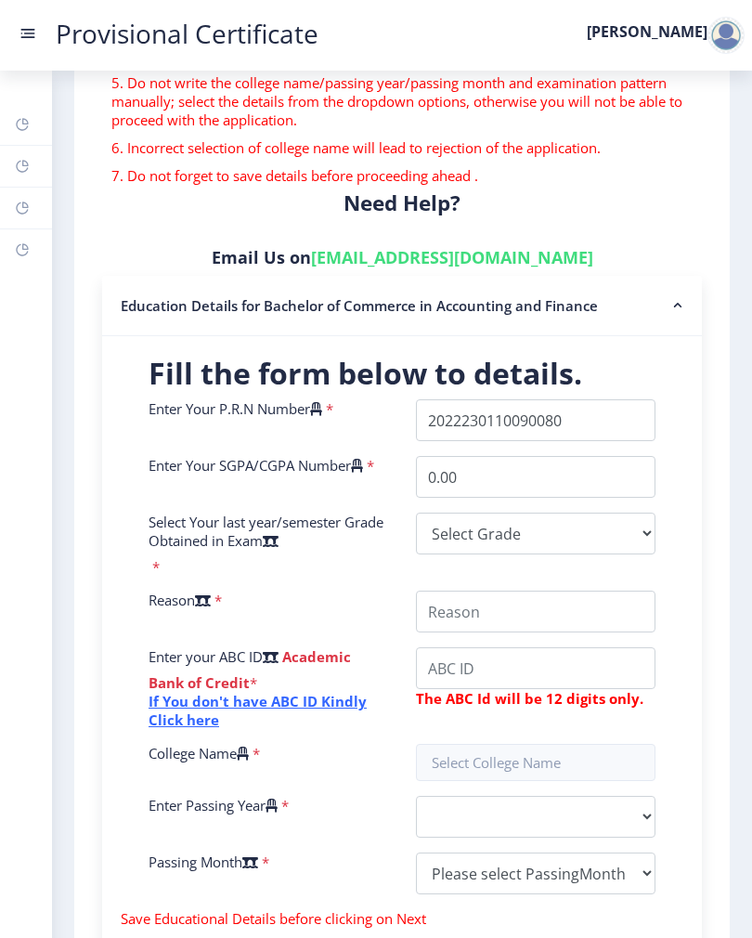
scroll to position [251, 0]
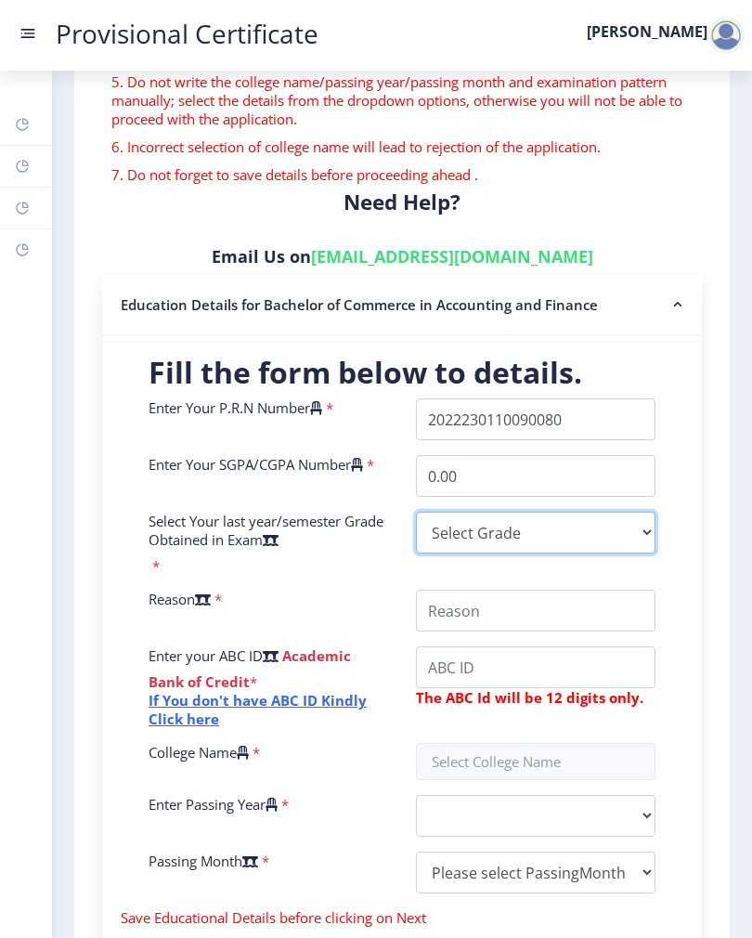
click at [600, 528] on select "Select Grade O A+ A B+ B C D F(Fail)" at bounding box center [536, 533] width 240 height 42
select select "A"
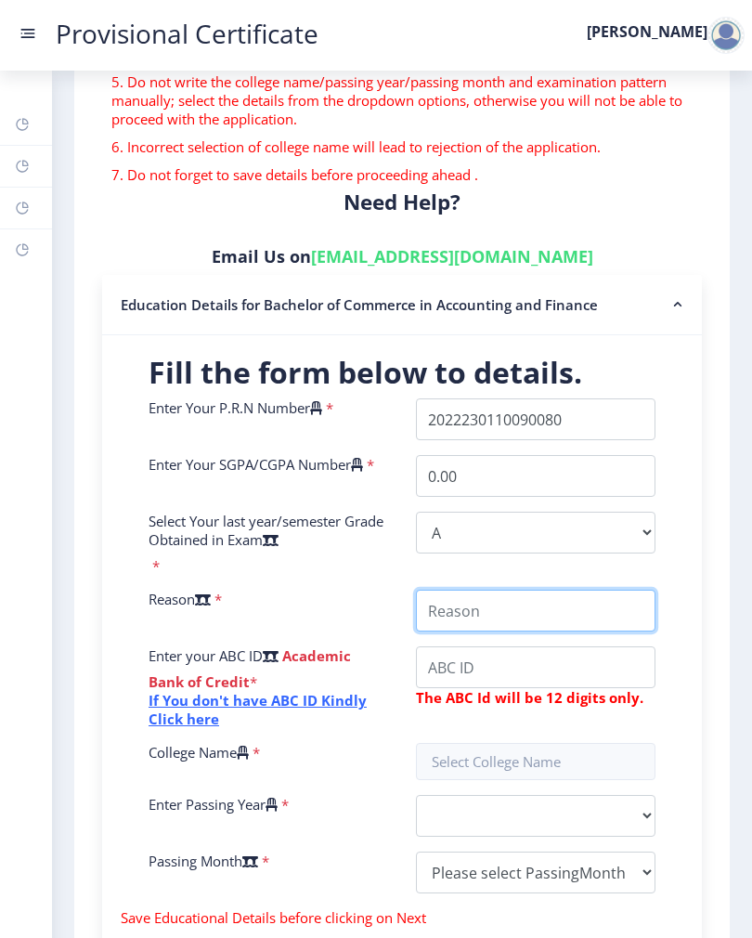
click at [585, 618] on input "College Name" at bounding box center [536, 611] width 240 height 42
type input "D"
type input "Job"
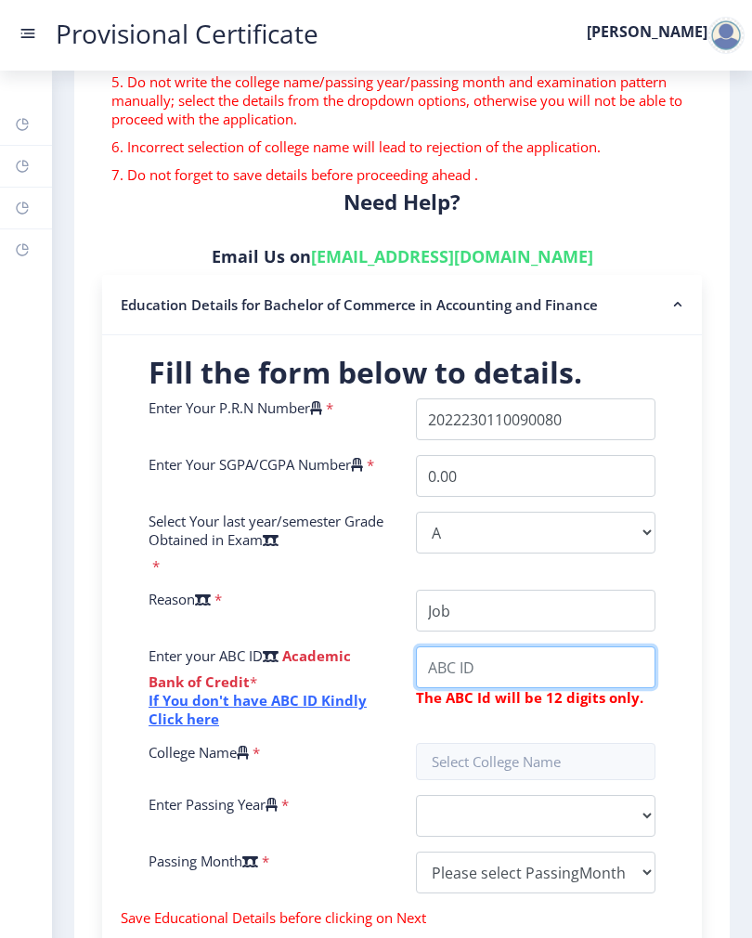
click at [519, 676] on input "College Name" at bounding box center [536, 667] width 240 height 42
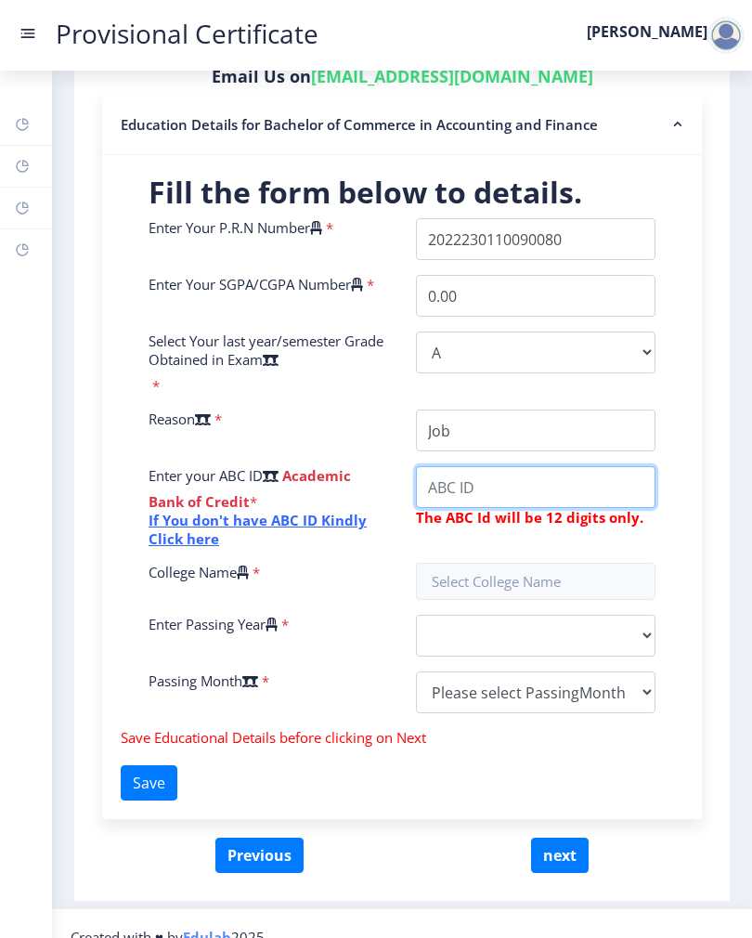
scroll to position [429, 0]
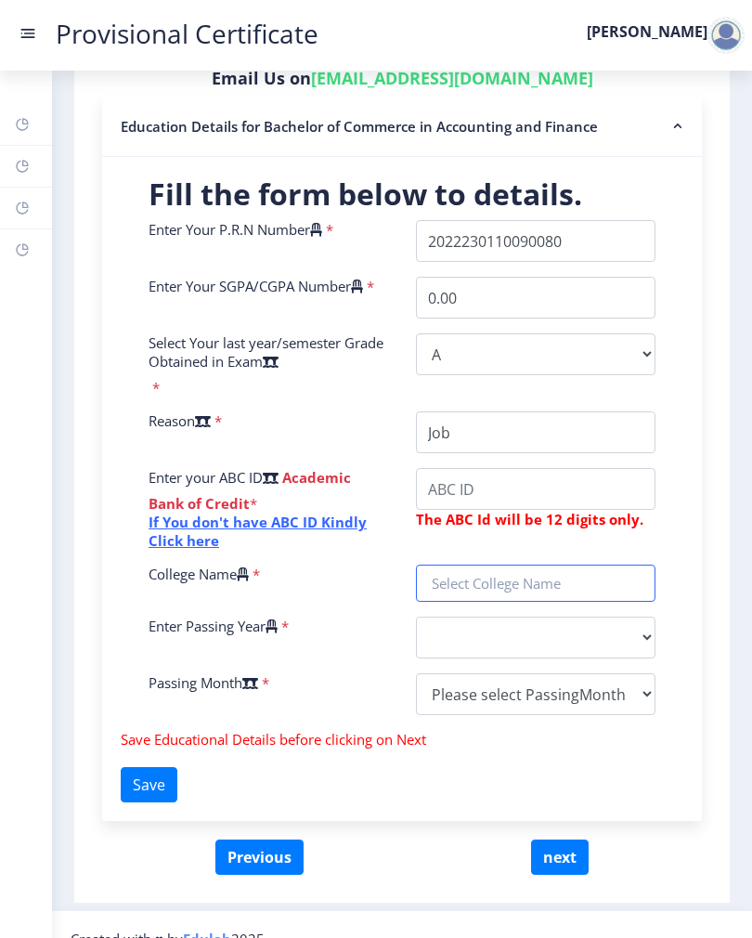
click at [581, 600] on div "Enter Your P.R.N Number * Enter Your SGPA/CGPA Number * 0.00 Select Your last y…" at bounding box center [402, 475] width 535 height 510
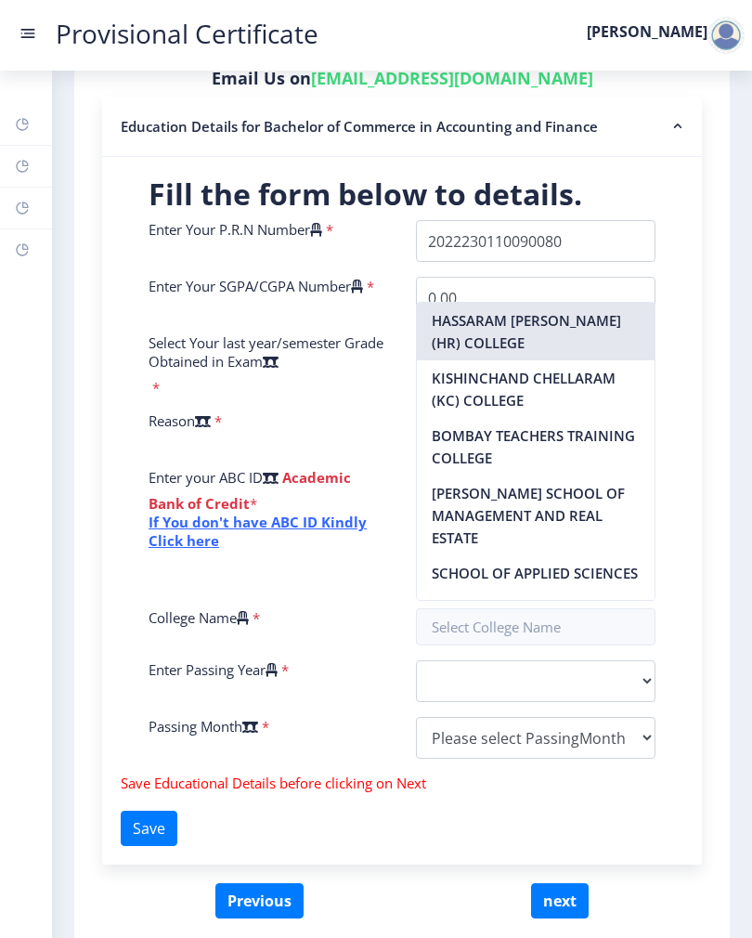
click at [580, 326] on nb-option "HASSARAM [PERSON_NAME] (HR) COLLEGE" at bounding box center [536, 332] width 238 height 58
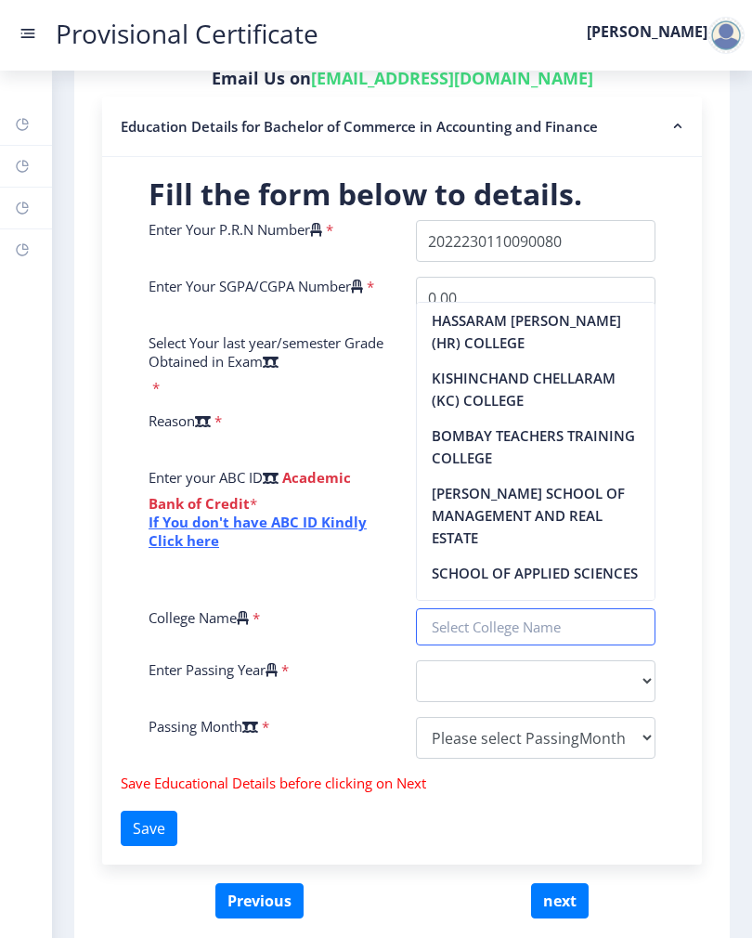
type input "HASSARAM [PERSON_NAME] (HR) COLLEGE"
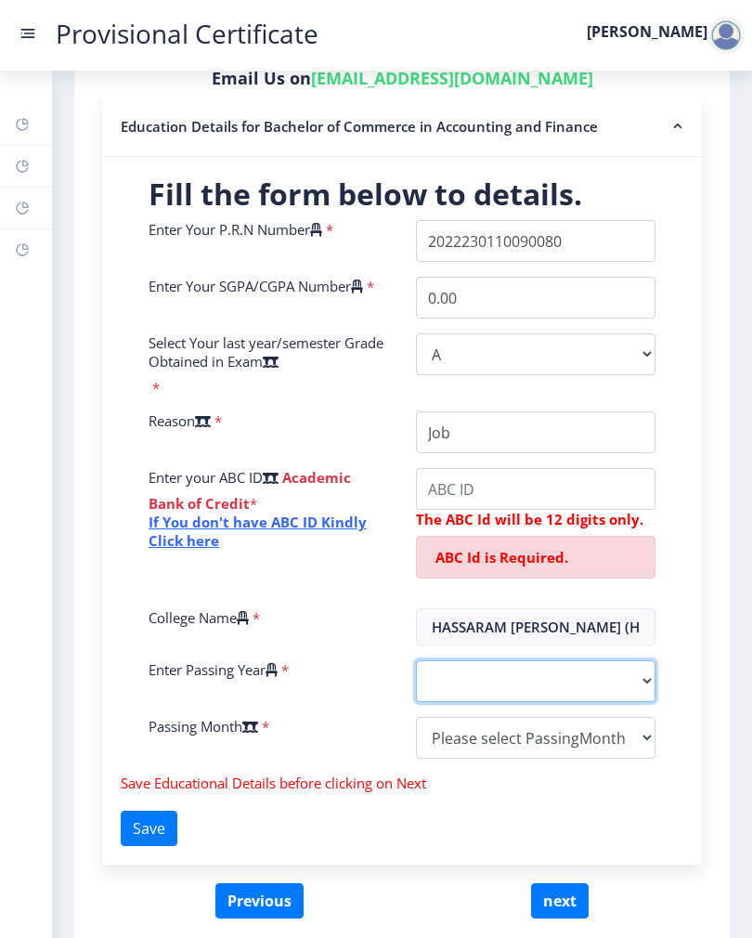
click at [509, 671] on select "2025 2024 2023 2022 2021 2020 2019 2018 2017 2016 2015 2014 2013 2012 2011 2010…" at bounding box center [536, 681] width 240 height 42
select select "2025"
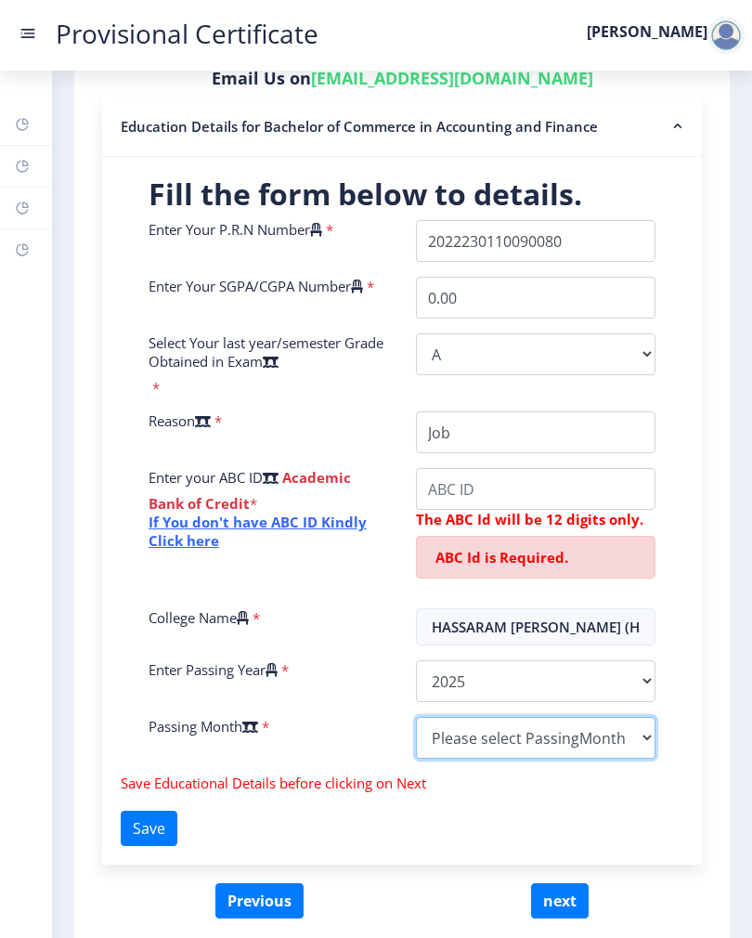
click at [503, 729] on select "Please select PassingMonth (01) January (02) February (03) March (04) April (05…" at bounding box center [536, 738] width 240 height 42
select select "March"
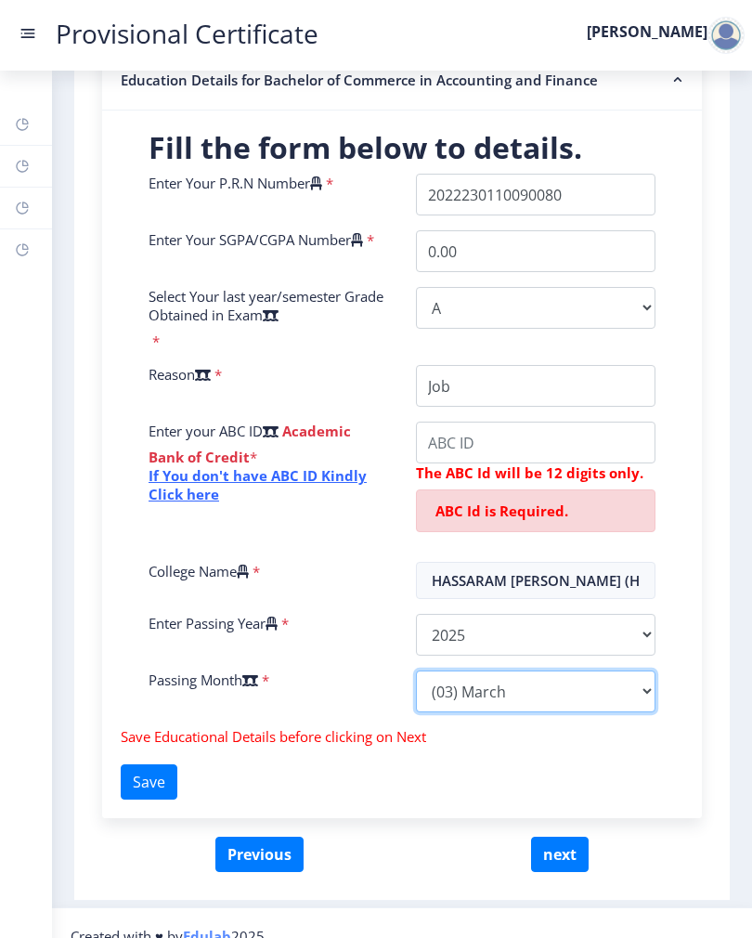
scroll to position [473, 0]
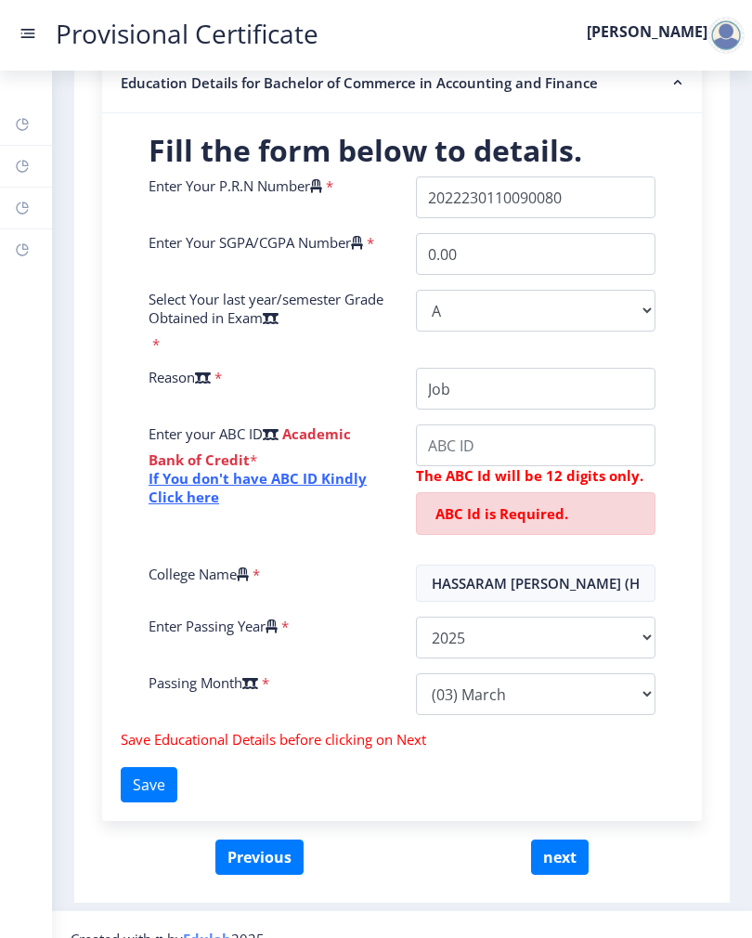
click at [162, 780] on button "Save" at bounding box center [149, 784] width 57 height 35
click at [571, 850] on button "next" at bounding box center [560, 856] width 58 height 35
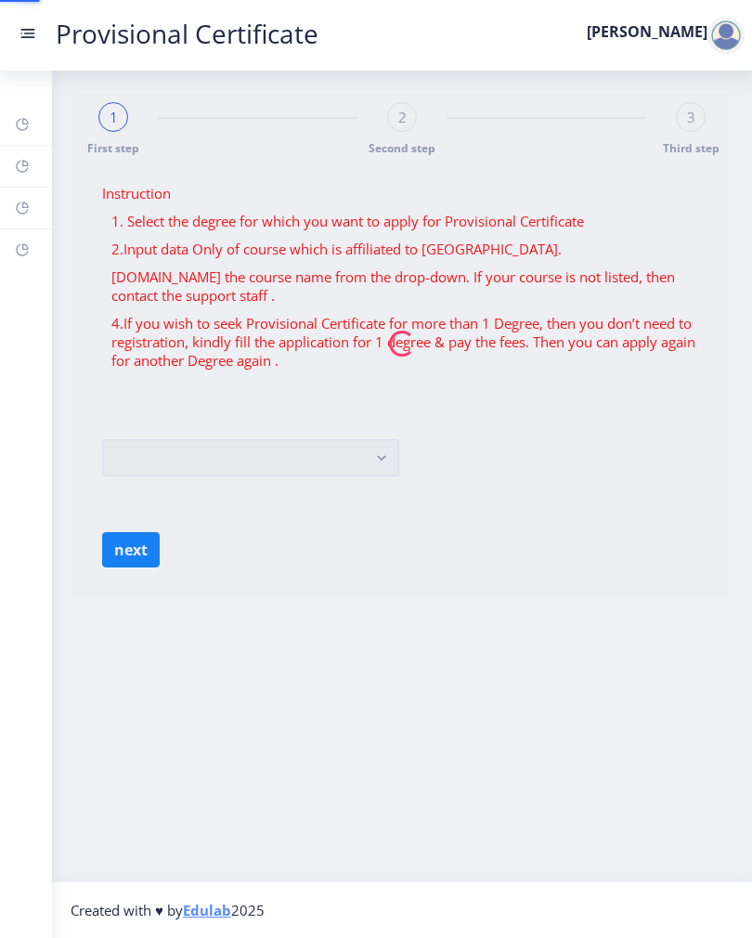
scroll to position [0, 0]
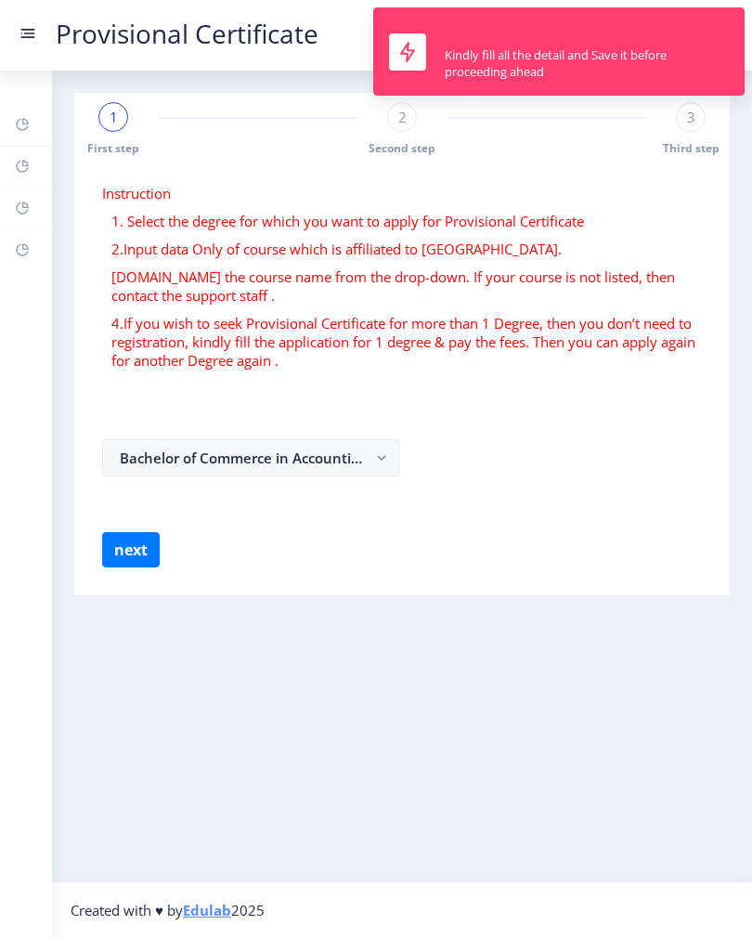
select select
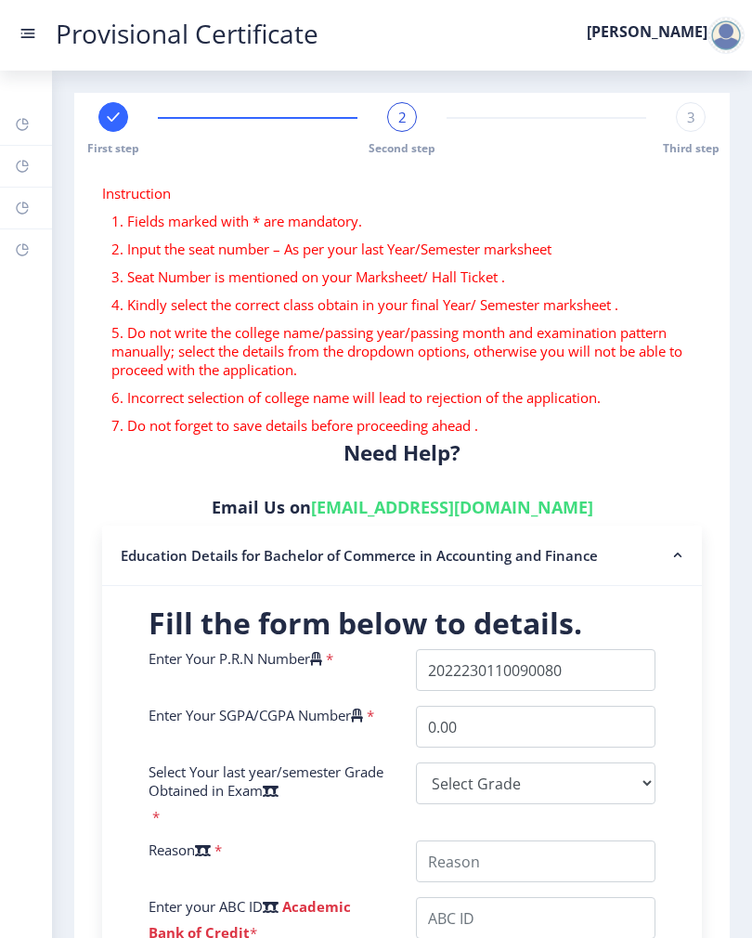
scroll to position [163, 0]
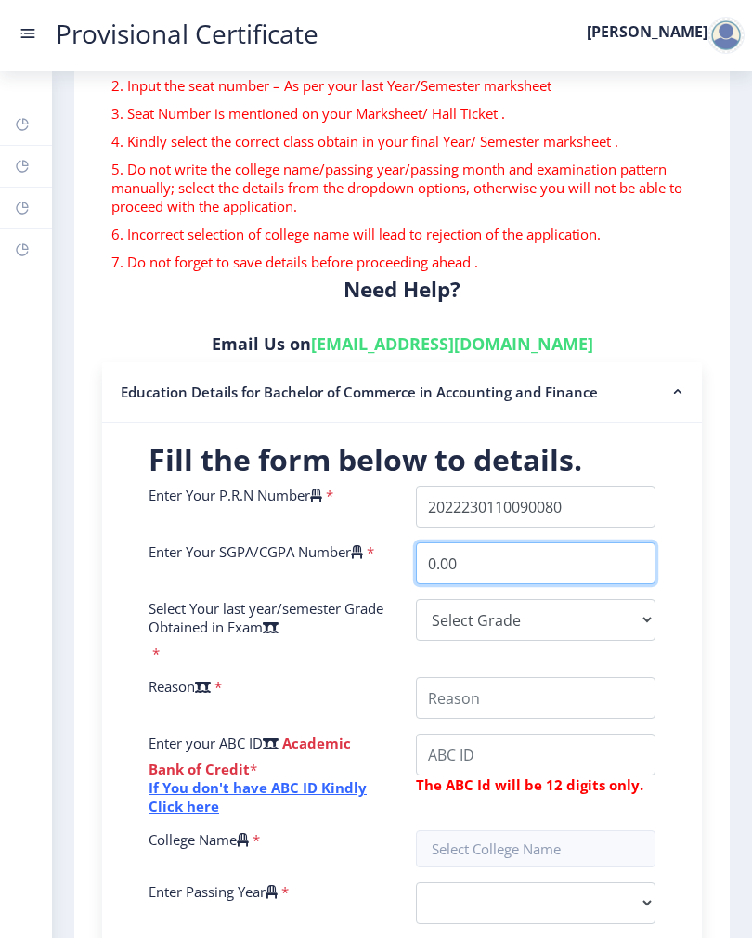
click at [564, 569] on input "0.00" at bounding box center [536, 563] width 240 height 42
type input "0"
type input "8.47"
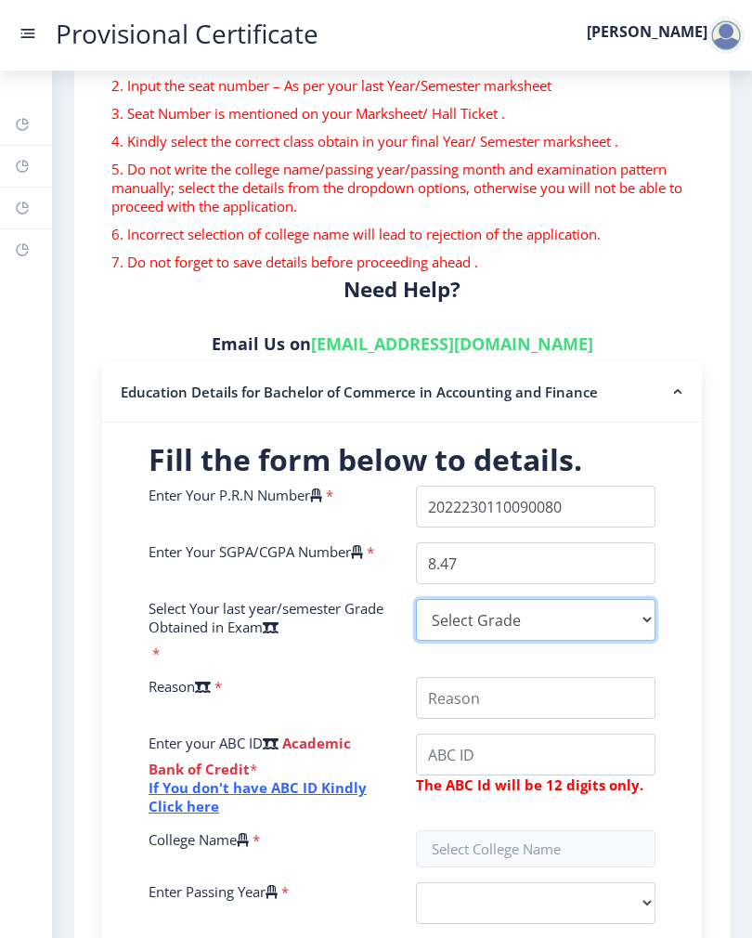
click at [484, 638] on select "Select Grade O A+ A B+ B C D F(Fail)" at bounding box center [536, 620] width 240 height 42
select select "A"
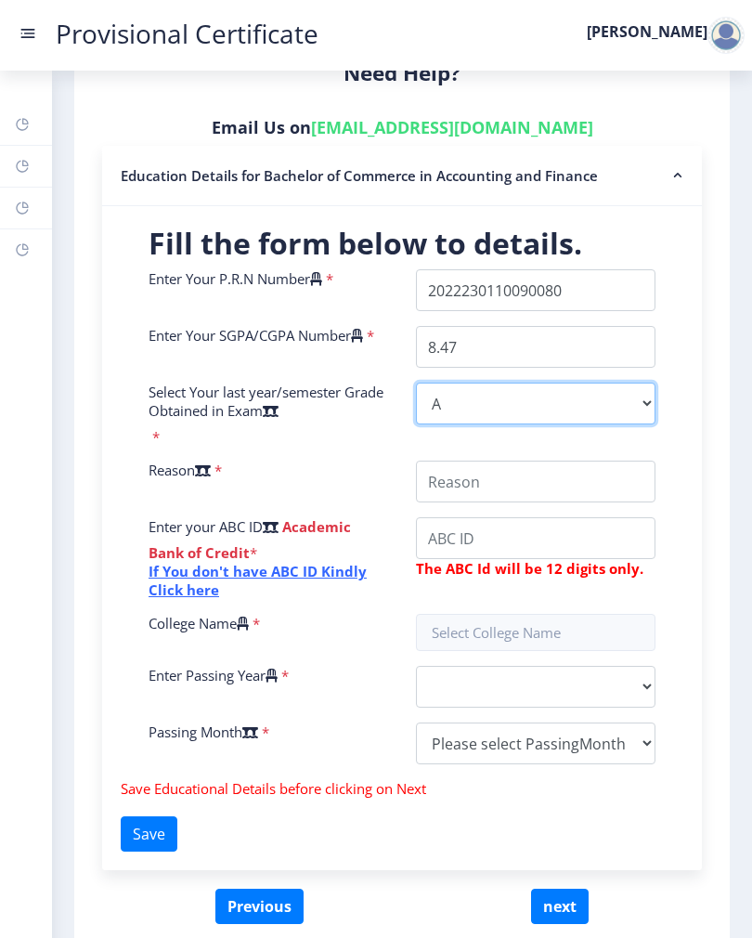
scroll to position [409, 0]
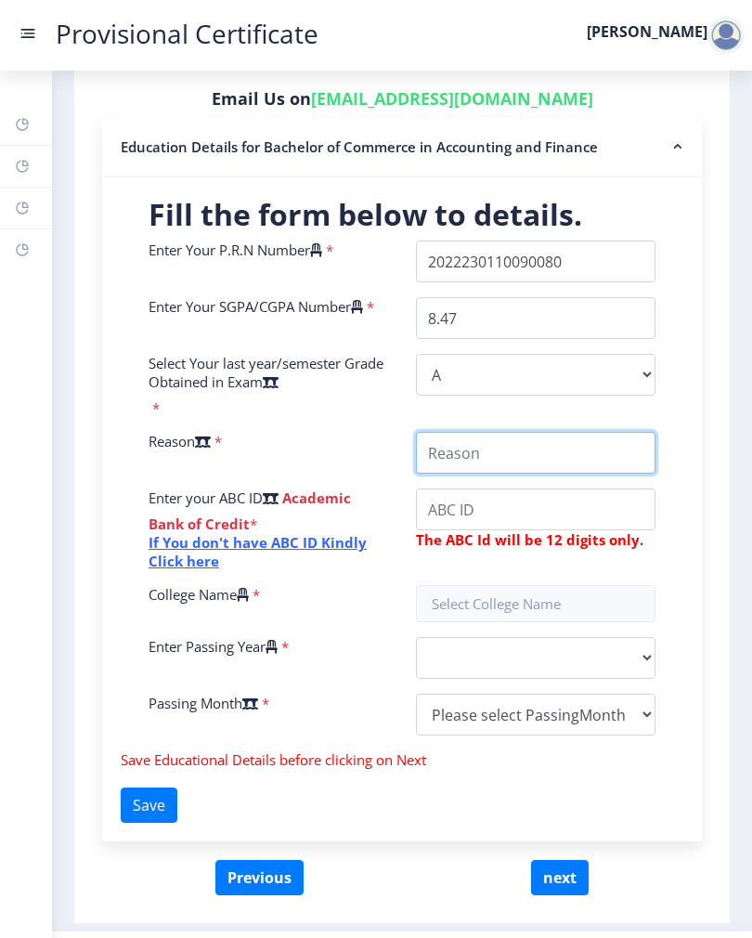
click at [520, 466] on input "College Name" at bounding box center [536, 453] width 240 height 42
type input "Job"
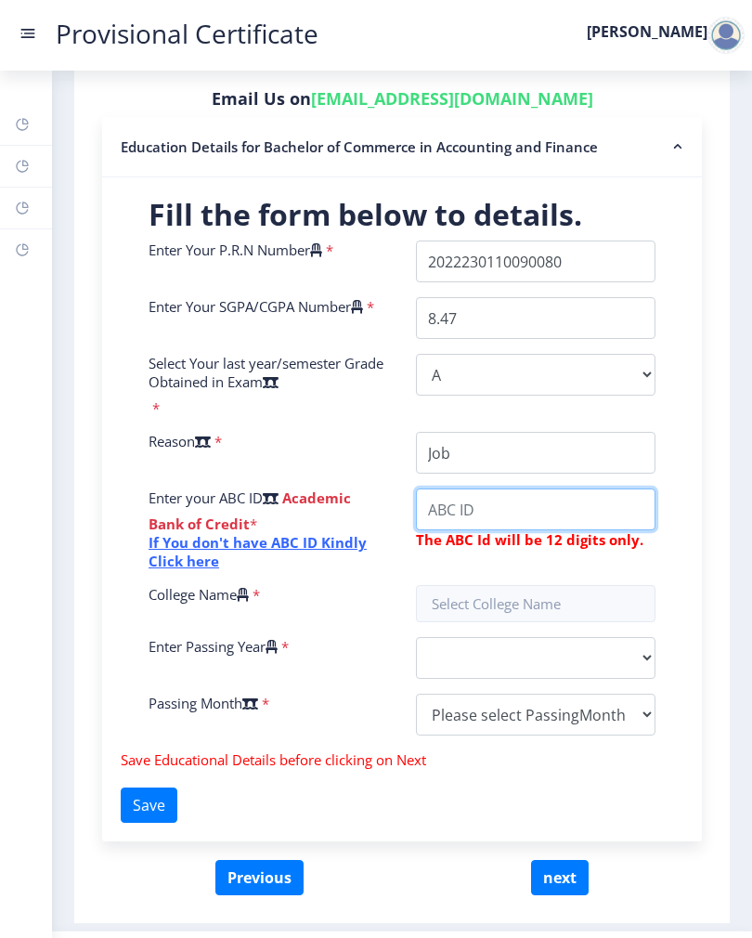
click at [490, 528] on input "College Name" at bounding box center [536, 509] width 240 height 42
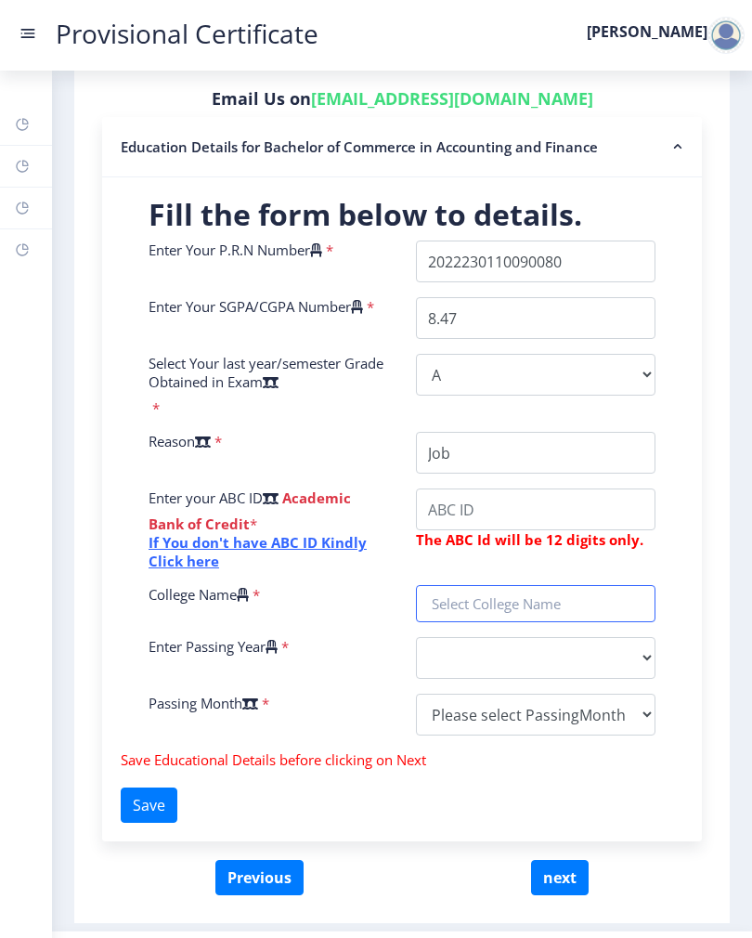
click at [492, 602] on div "Enter Your P.R.N Number * Enter Your SGPA/CGPA Number * 8.47 Select Your last y…" at bounding box center [402, 495] width 535 height 510
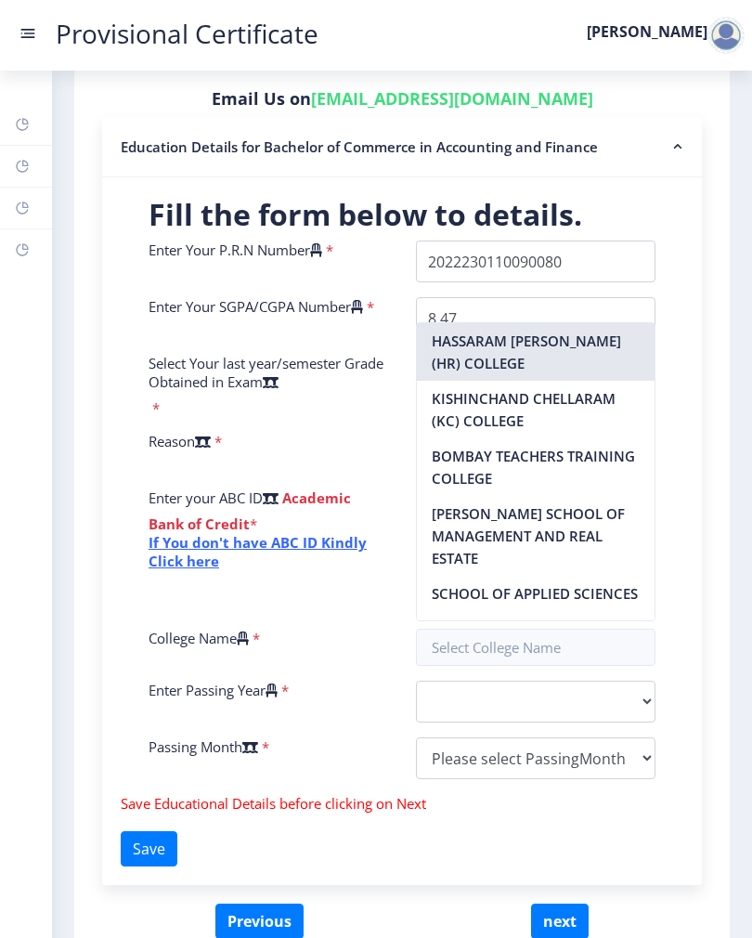
click at [524, 352] on nb-option "HASSARAM [PERSON_NAME] (HR) COLLEGE" at bounding box center [536, 352] width 238 height 58
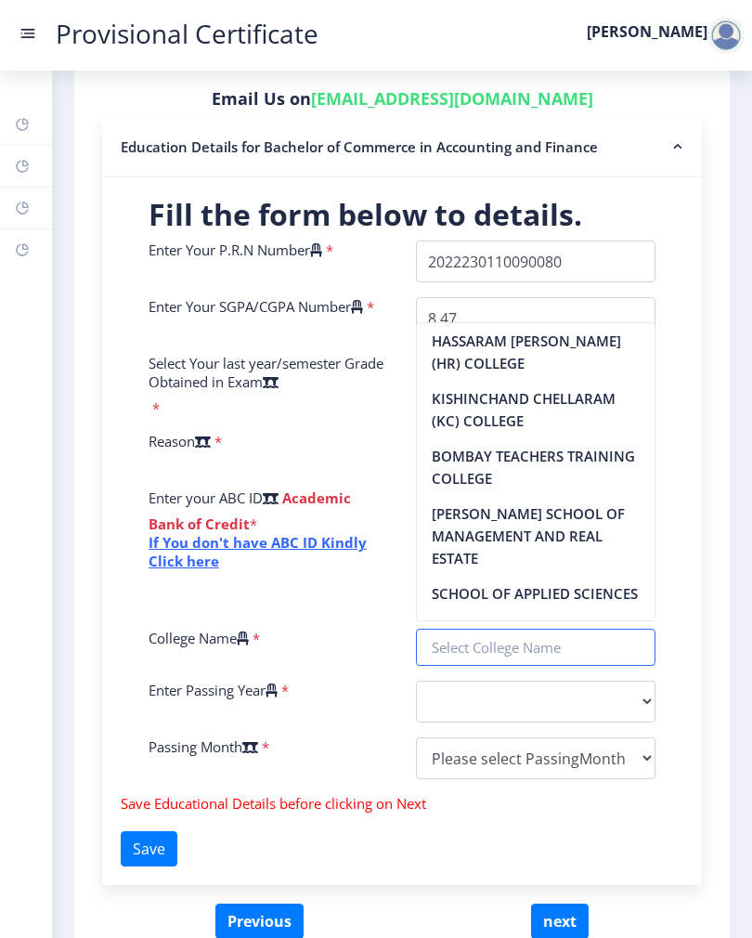
type input "HASSARAM [PERSON_NAME] (HR) COLLEGE"
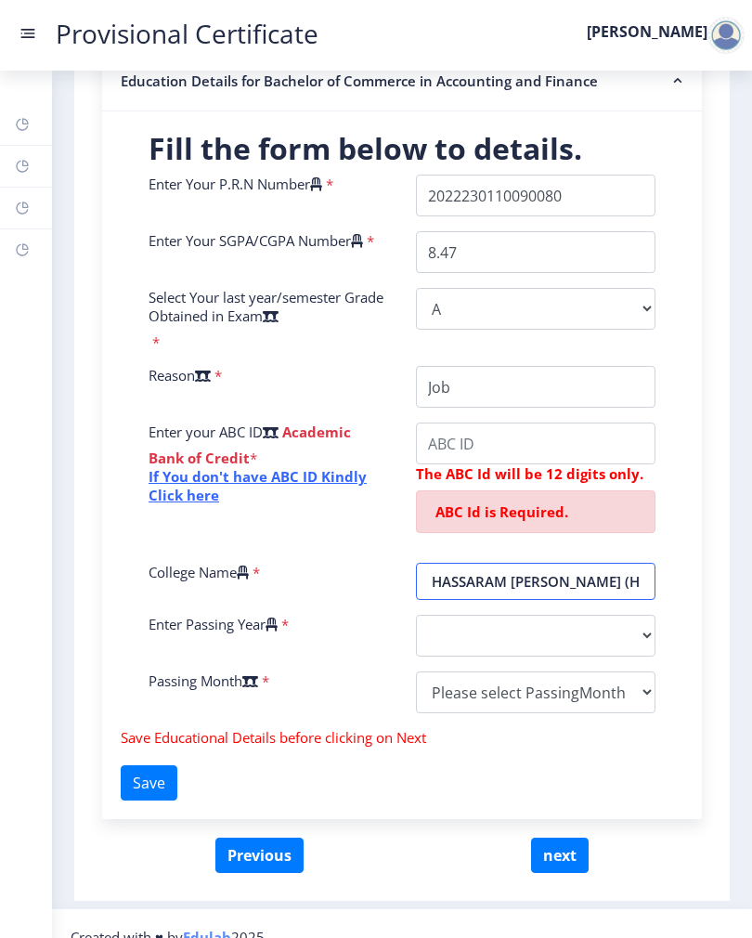
scroll to position [473, 0]
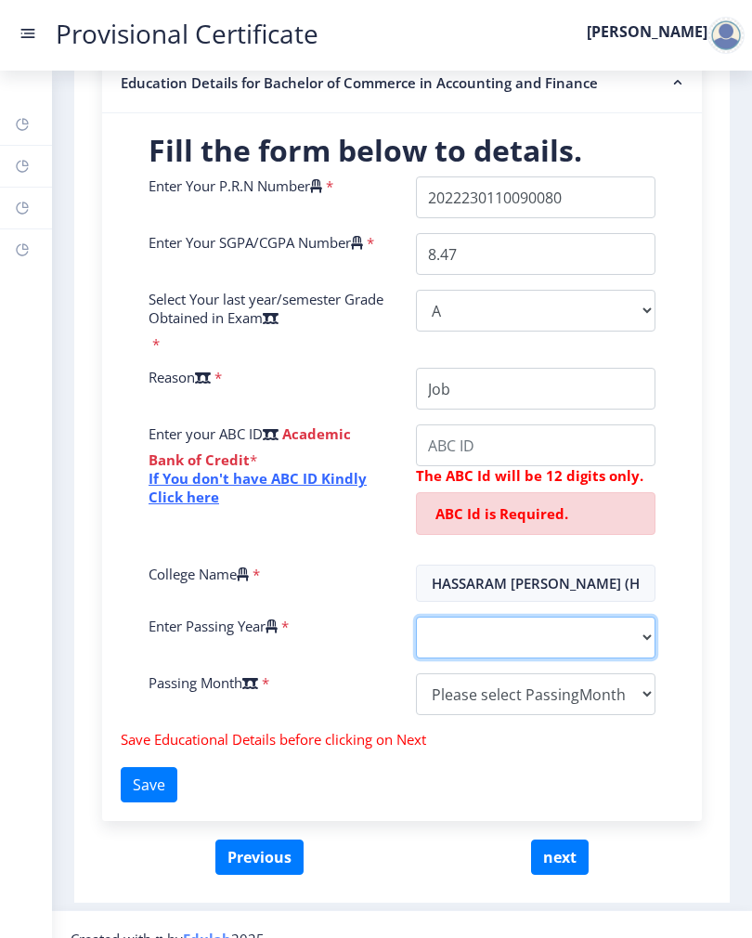
click at [547, 642] on select "2025 2024 2023 2022 2021 2020 2019 2018 2017 2016 2015 2014 2013 2012 2011 2010…" at bounding box center [536, 637] width 240 height 42
